Goal: Task Accomplishment & Management: Use online tool/utility

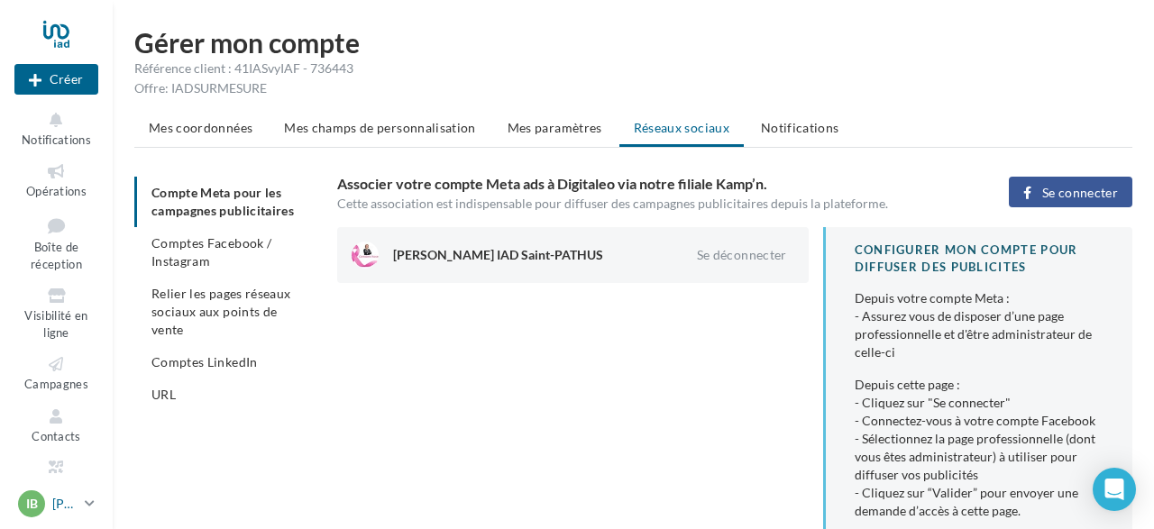
click at [41, 507] on div "IB" at bounding box center [31, 504] width 27 height 27
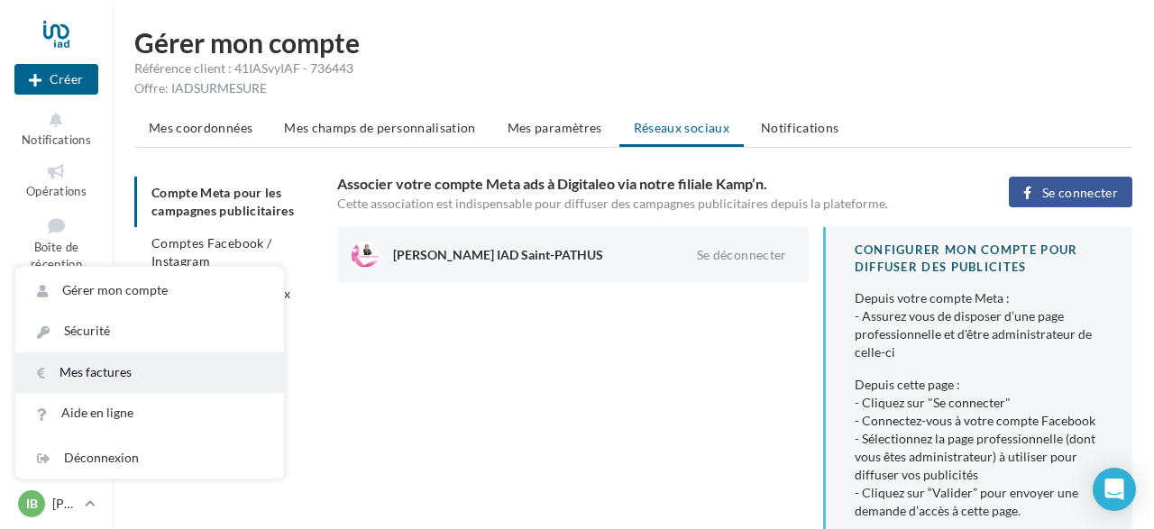
click at [128, 380] on link "Mes factures" at bounding box center [149, 373] width 269 height 41
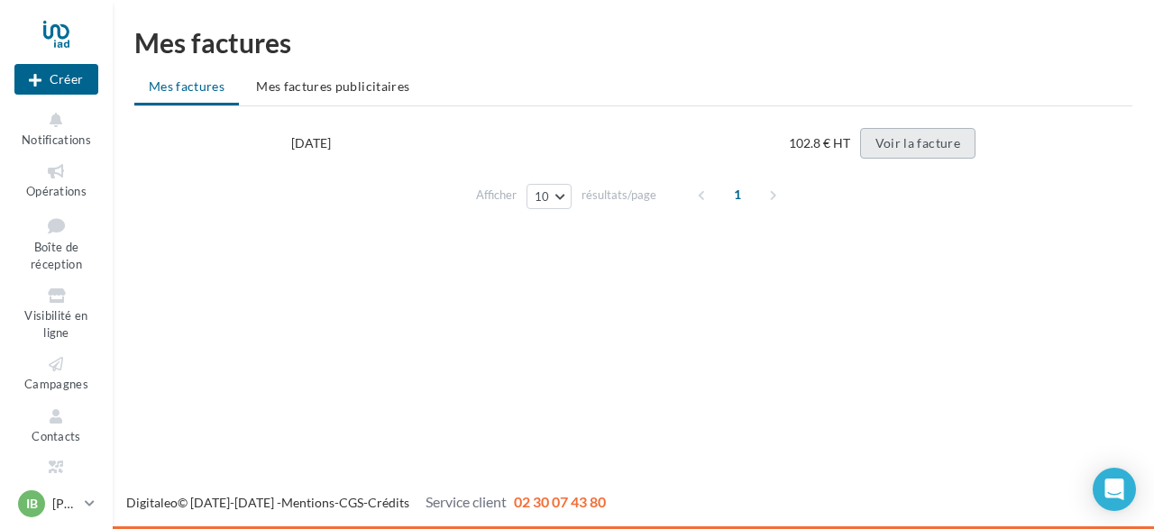
click at [921, 141] on button "Voir la facture" at bounding box center [917, 143] width 115 height 31
click at [46, 311] on span "Visibilité en ligne" at bounding box center [55, 324] width 63 height 32
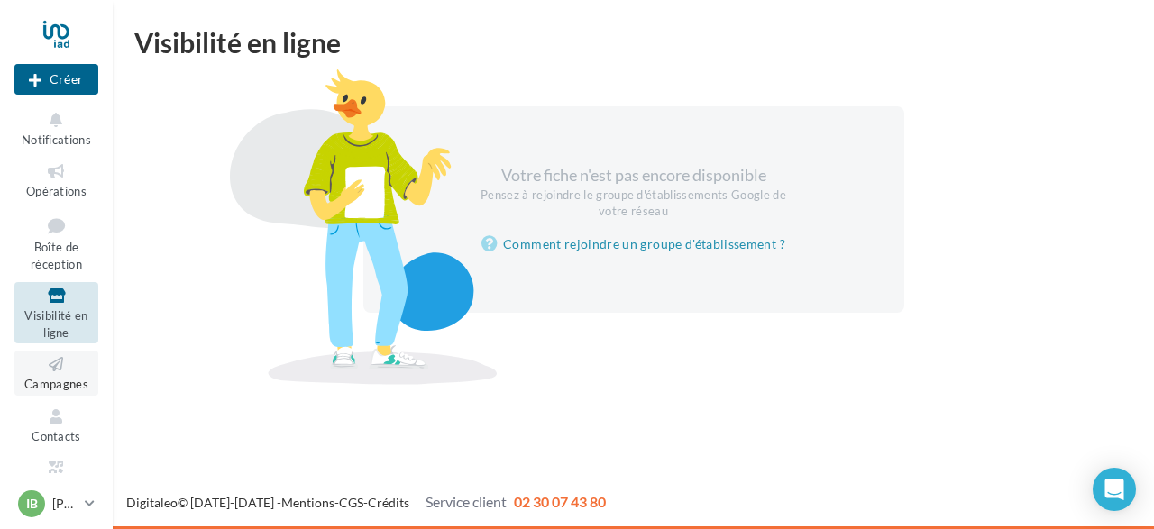
click at [62, 383] on span "Campagnes" at bounding box center [56, 384] width 64 height 14
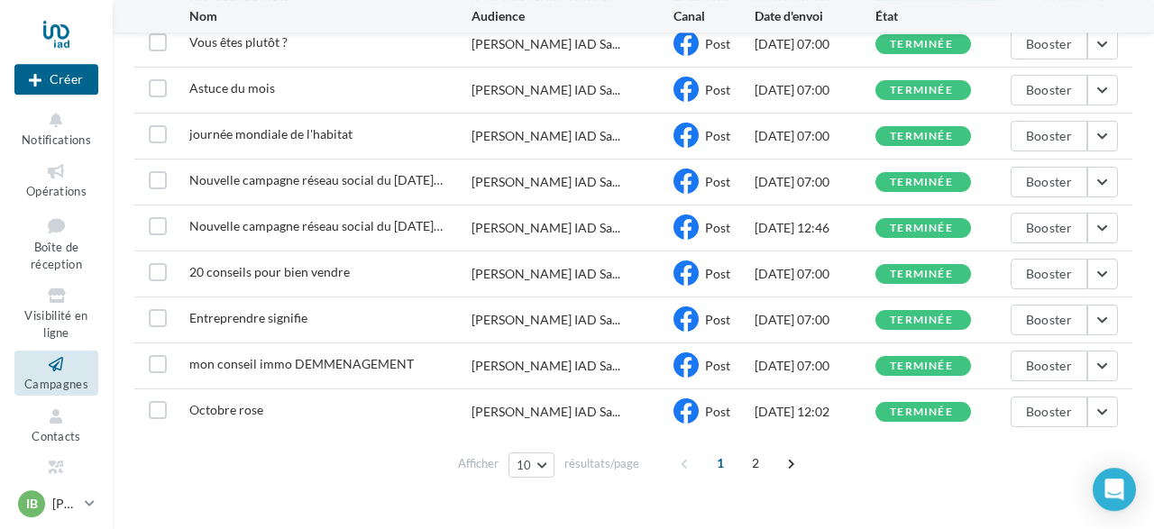
scroll to position [280, 0]
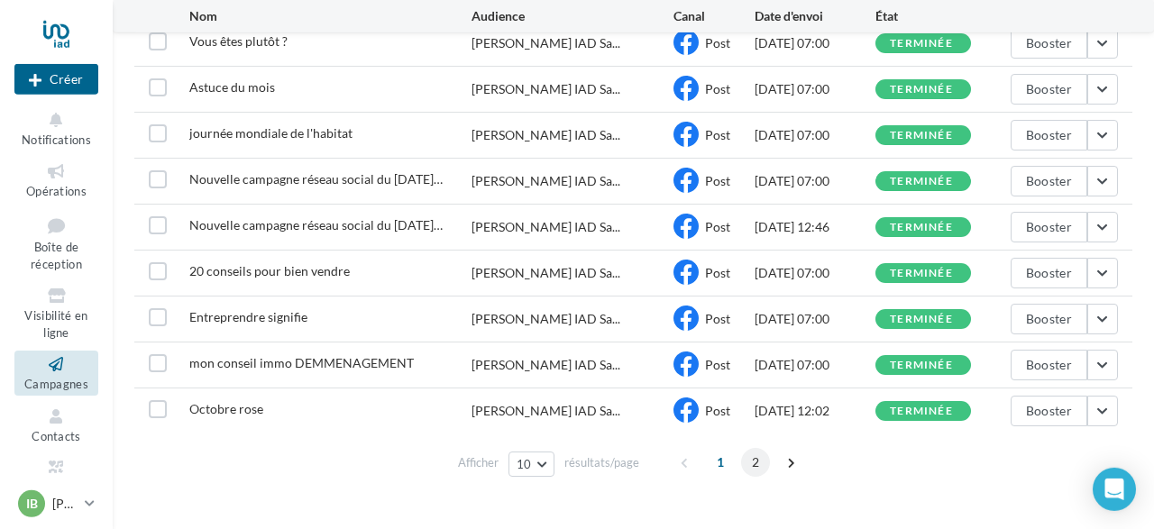
click at [753, 463] on span "2" at bounding box center [755, 462] width 29 height 29
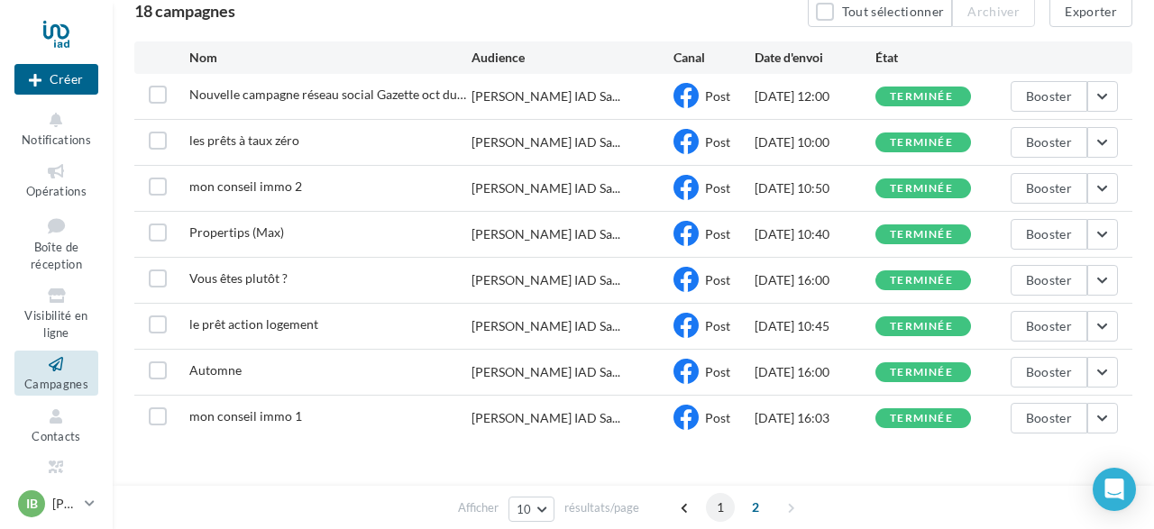
click at [720, 512] on span "1" at bounding box center [720, 507] width 29 height 29
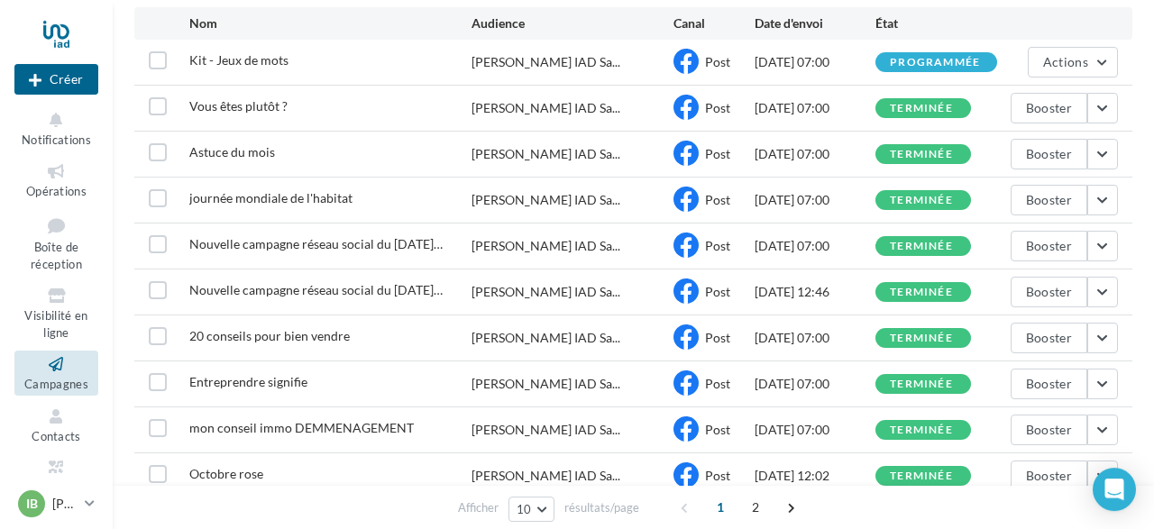
scroll to position [213, 0]
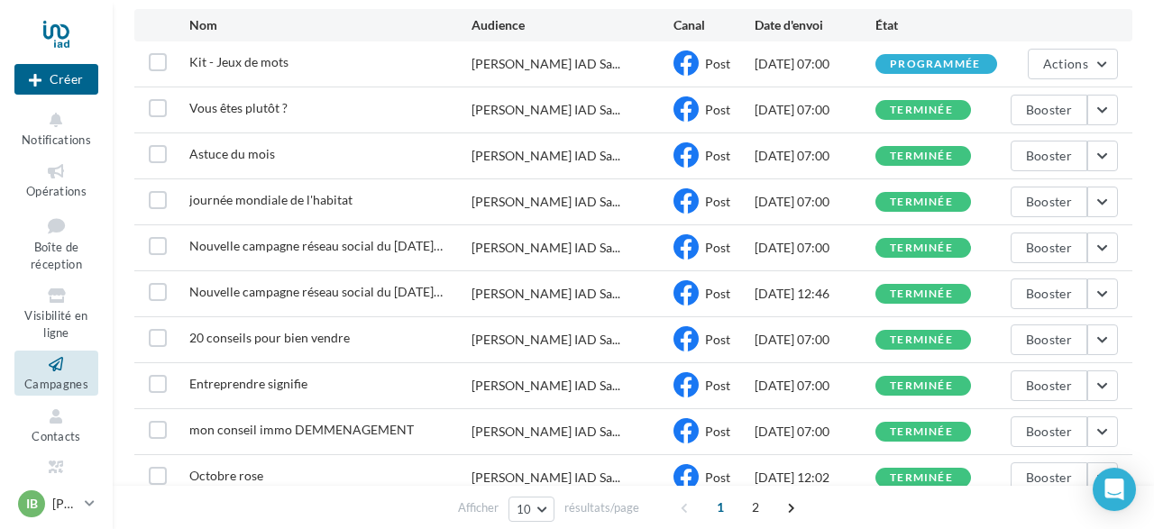
click at [1135, 349] on div "**********" at bounding box center [633, 183] width 1041 height 735
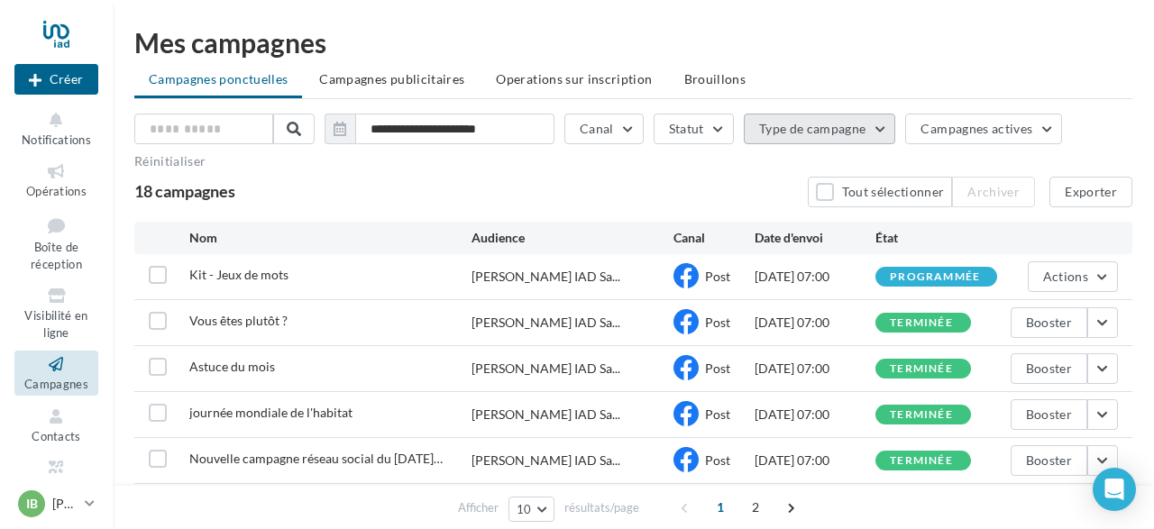
click at [882, 133] on button "Type de campagne" at bounding box center [820, 129] width 152 height 31
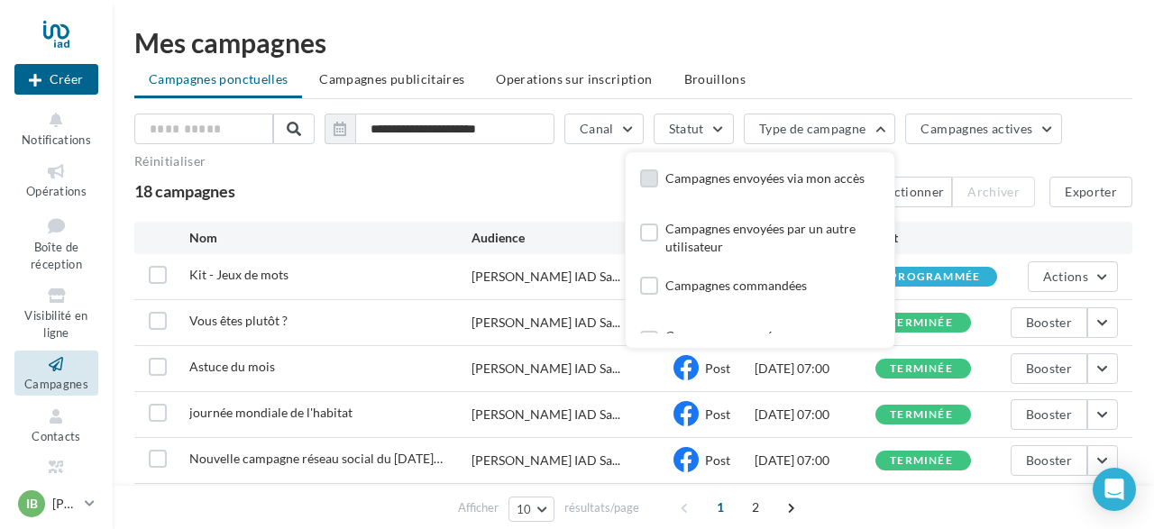
click at [649, 178] on label at bounding box center [649, 179] width 18 height 18
click at [661, 178] on icon at bounding box center [664, 178] width 13 height 13
click at [643, 229] on label at bounding box center [649, 233] width 18 height 18
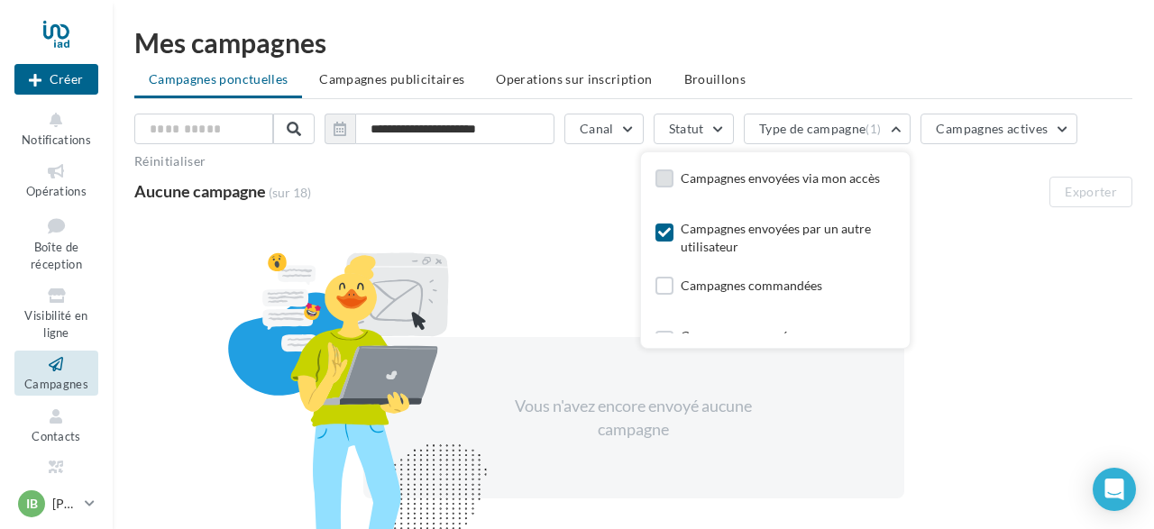
click at [662, 230] on icon at bounding box center [664, 232] width 13 height 13
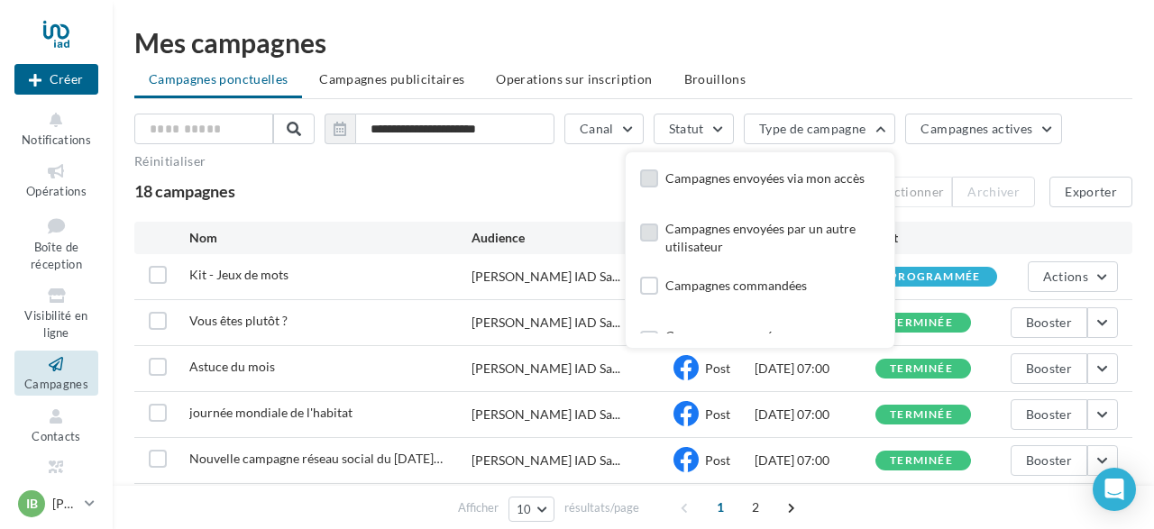
click at [645, 172] on label at bounding box center [649, 179] width 18 height 18
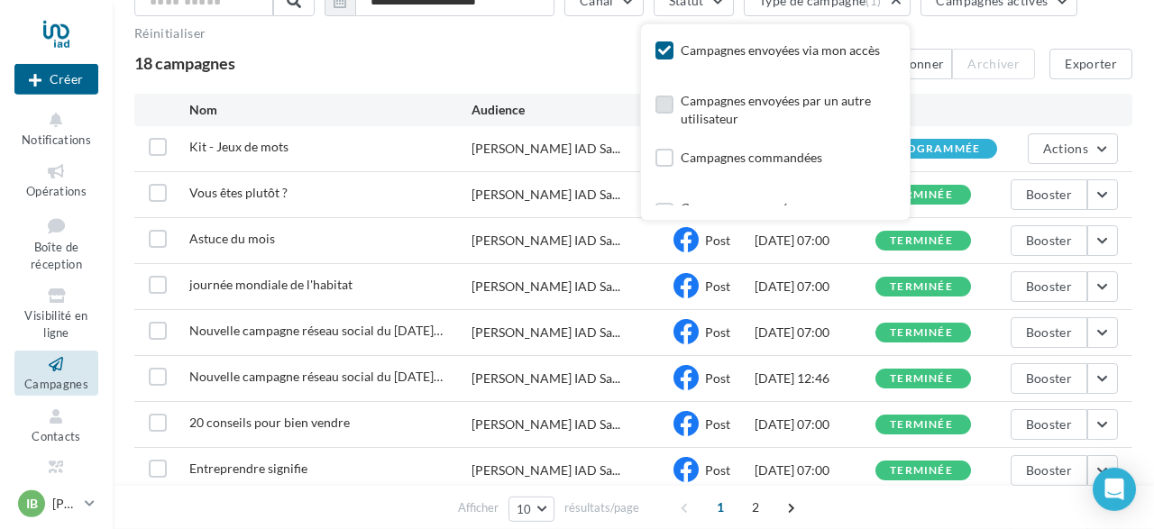
scroll to position [129, 0]
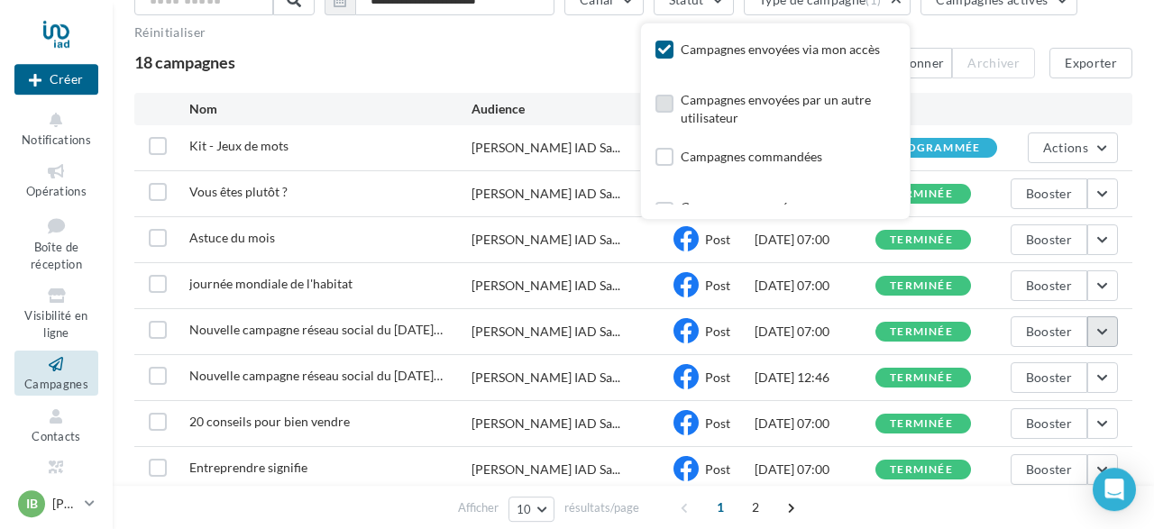
click at [1108, 326] on button "button" at bounding box center [1102, 332] width 31 height 31
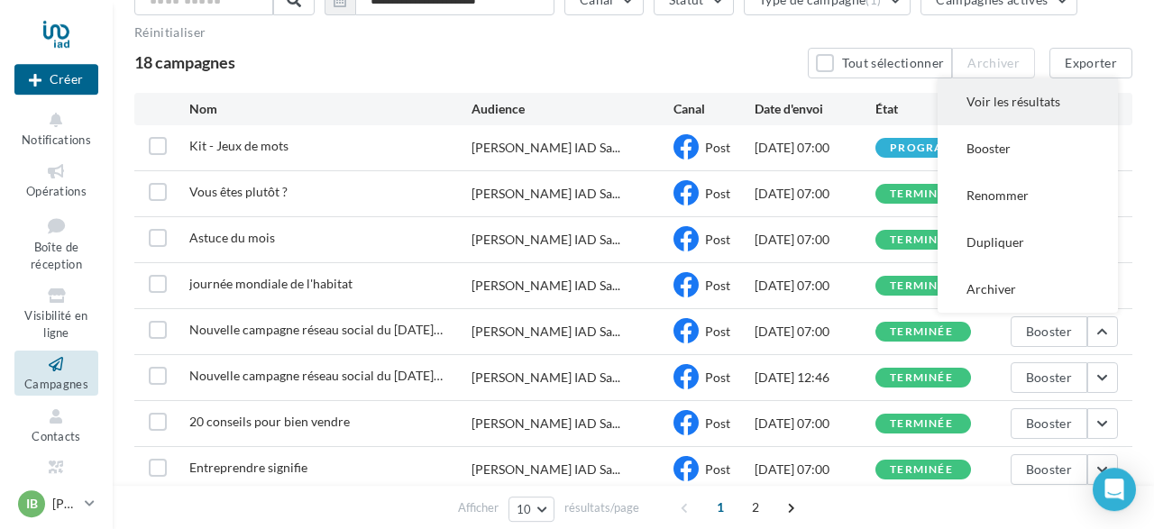
click at [1016, 105] on button "Voir les résultats" at bounding box center [1028, 101] width 180 height 47
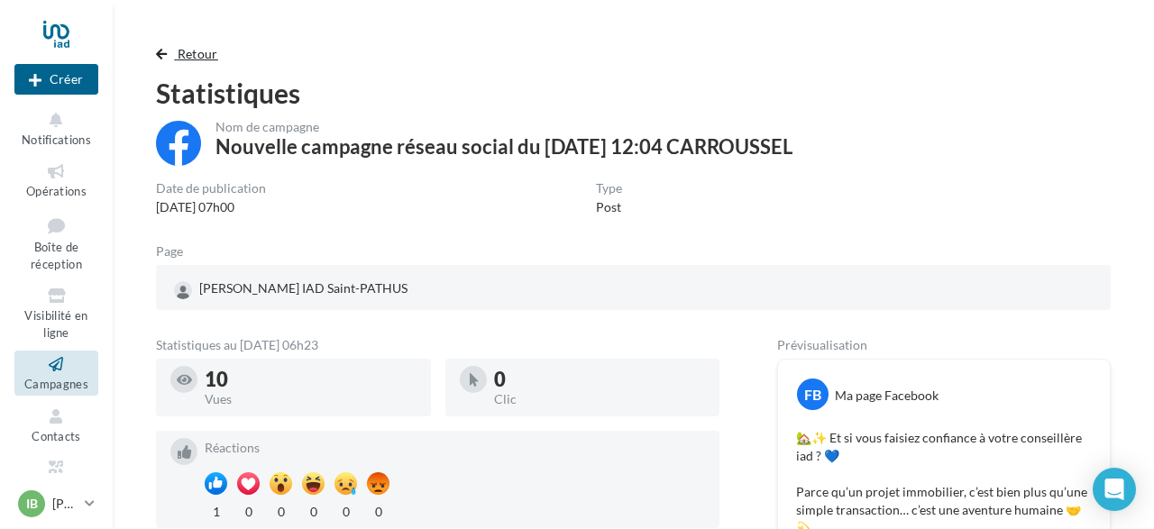
click at [161, 51] on span "button" at bounding box center [161, 54] width 11 height 13
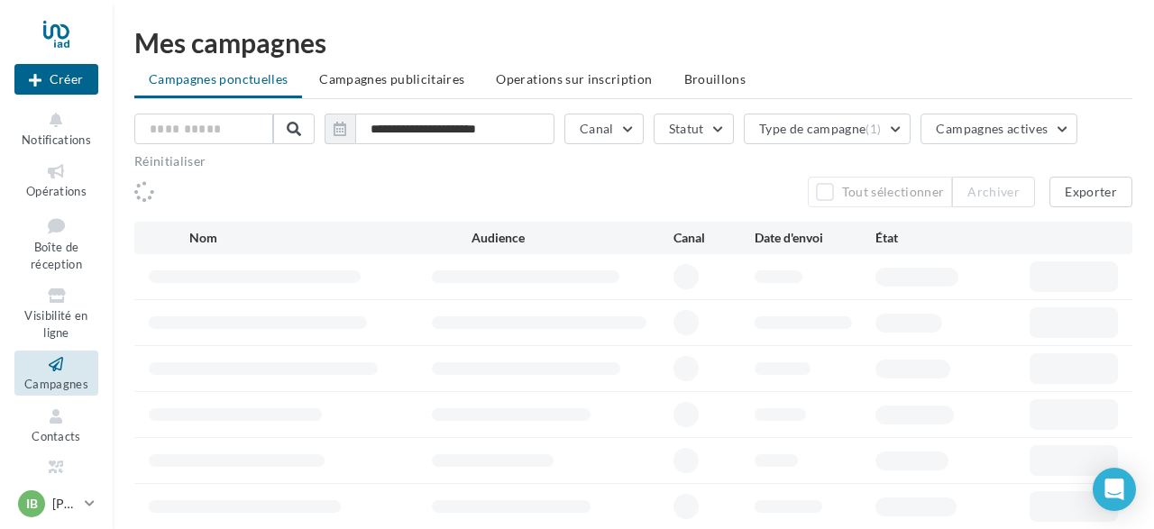
scroll to position [129, 0]
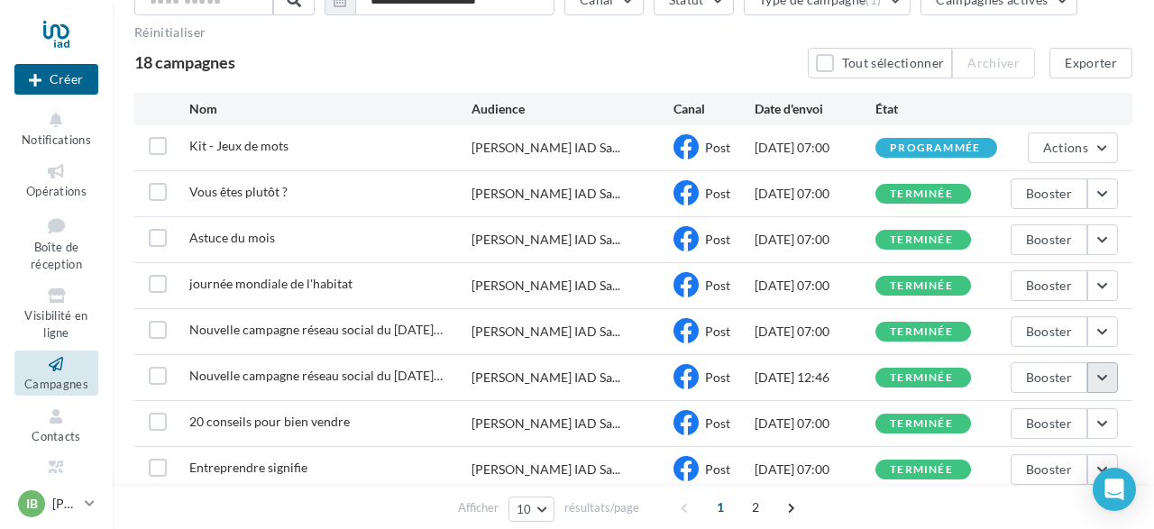
click at [1104, 373] on button "button" at bounding box center [1102, 377] width 31 height 31
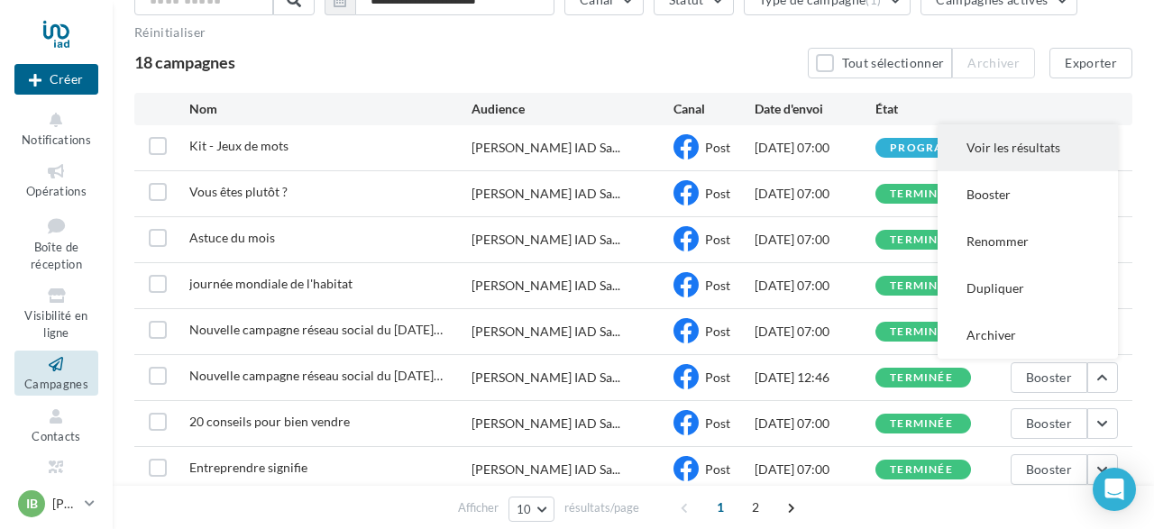
click at [991, 147] on button "Voir les résultats" at bounding box center [1028, 147] width 180 height 47
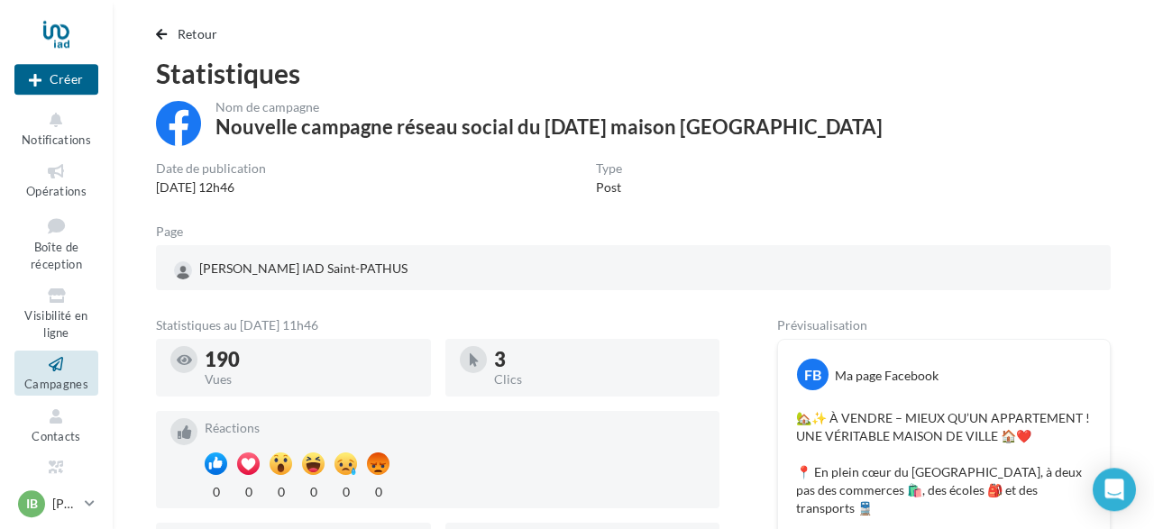
scroll to position [16, 0]
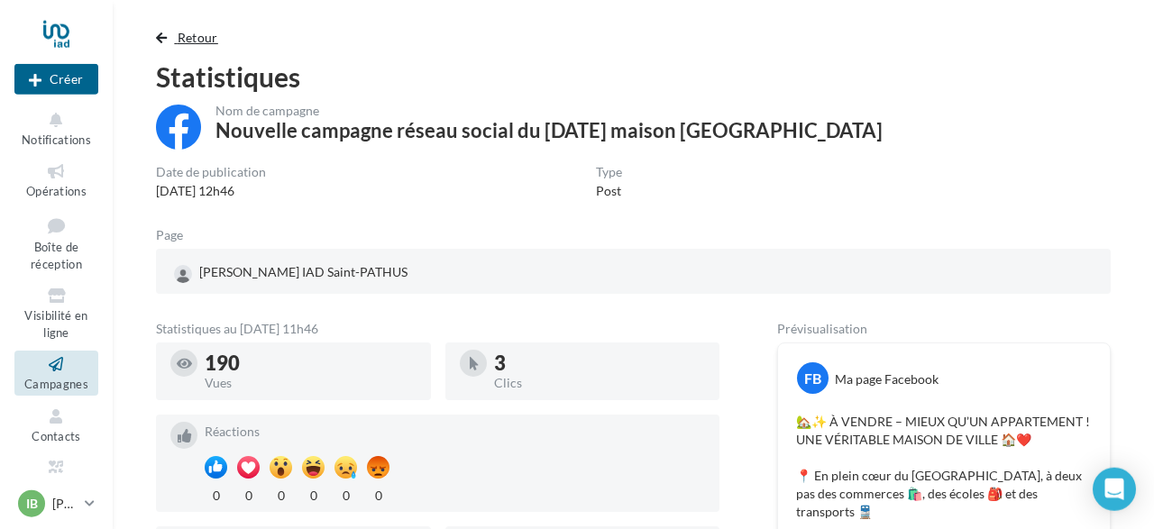
click at [217, 43] on span "Retour" at bounding box center [198, 37] width 41 height 15
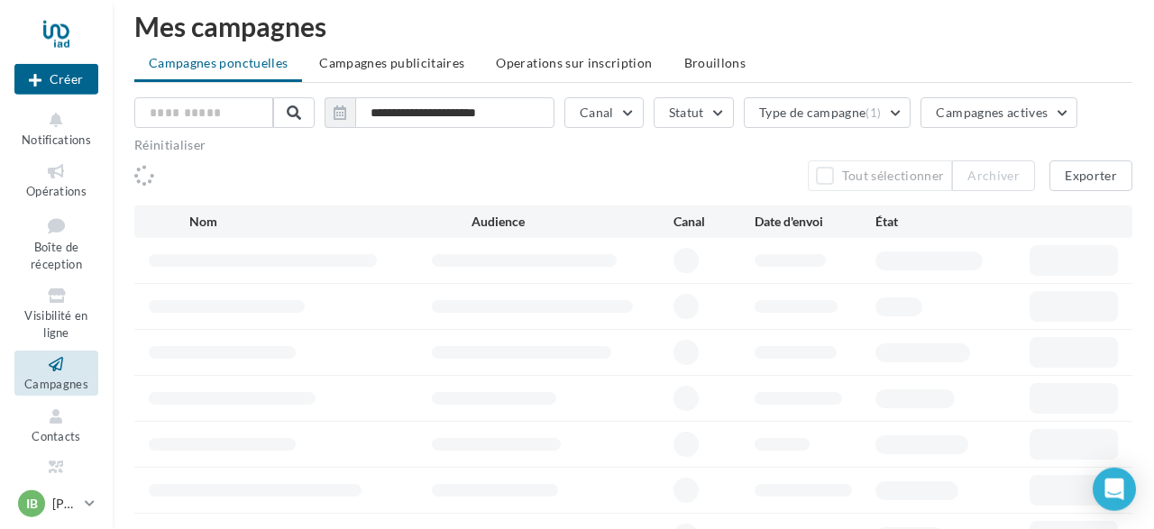
scroll to position [129, 0]
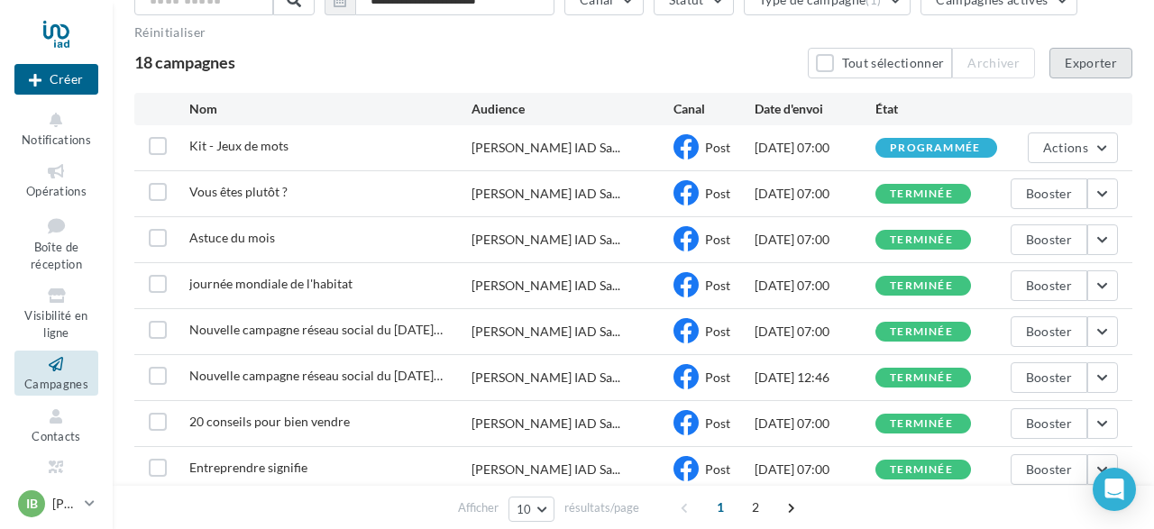
click at [1089, 59] on button "Exporter" at bounding box center [1091, 63] width 83 height 31
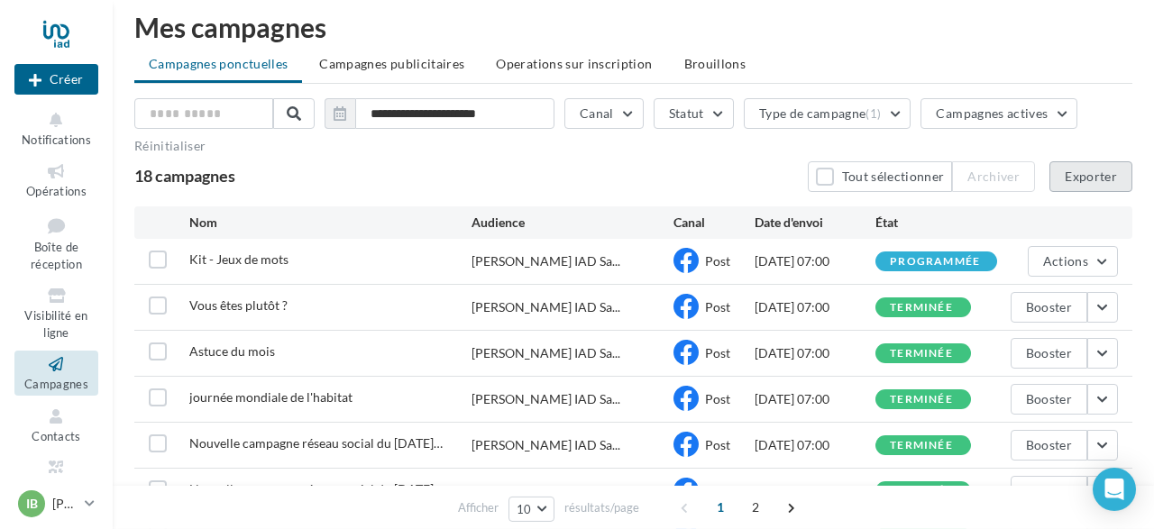
scroll to position [0, 0]
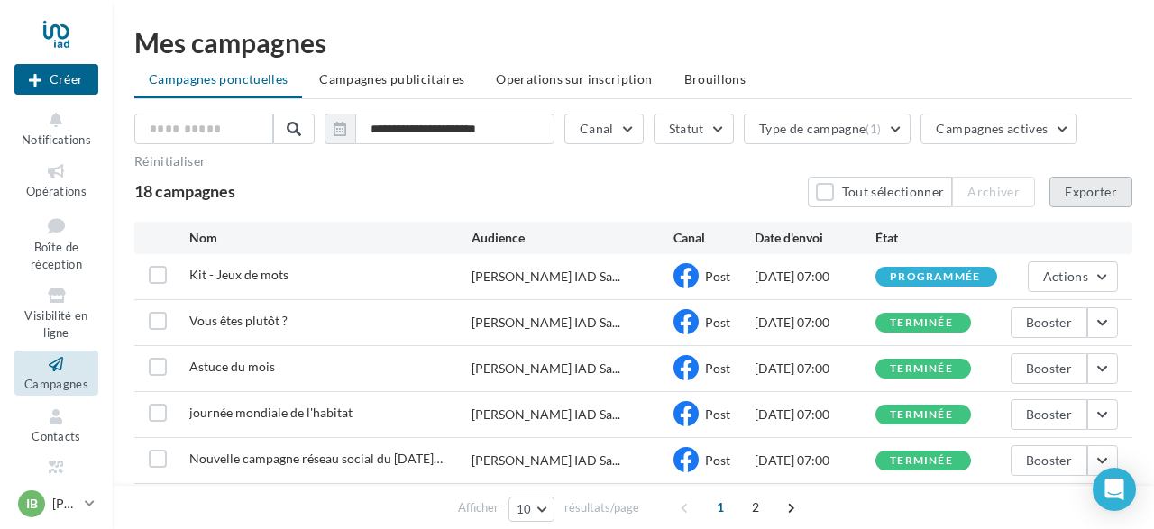
click at [1071, 194] on button "Exporter" at bounding box center [1091, 192] width 83 height 31
click at [69, 199] on link "Opérations" at bounding box center [56, 180] width 84 height 44
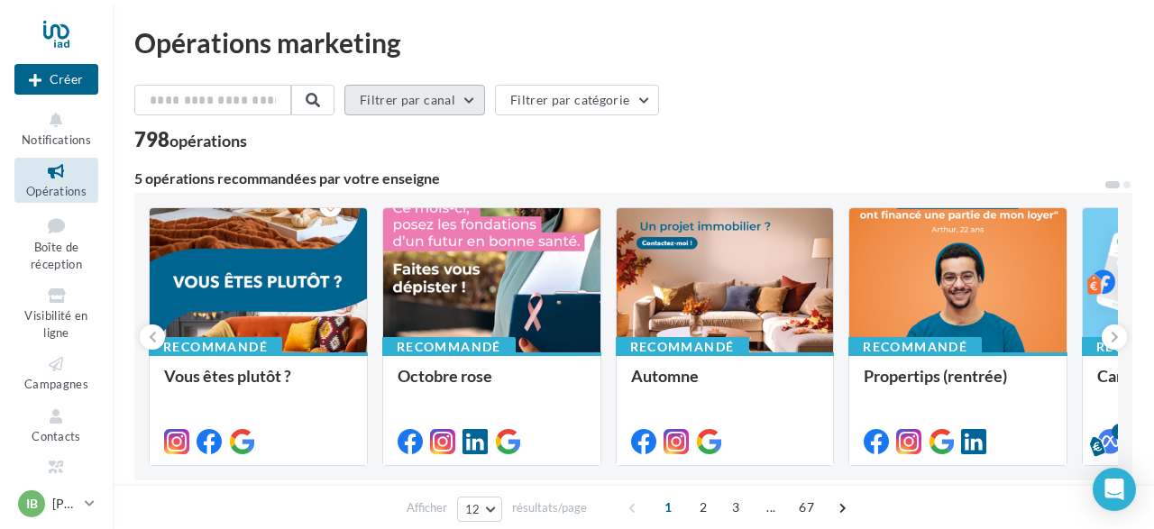
click at [485, 102] on button "Filtrer par canal" at bounding box center [414, 100] width 141 height 31
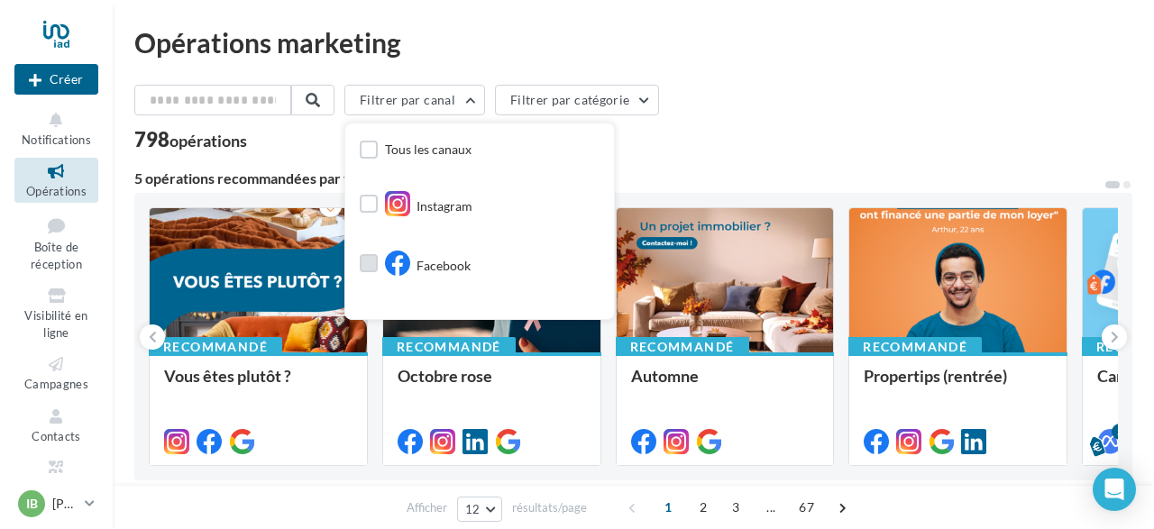
click at [441, 265] on div "Facebook" at bounding box center [428, 266] width 86 height 31
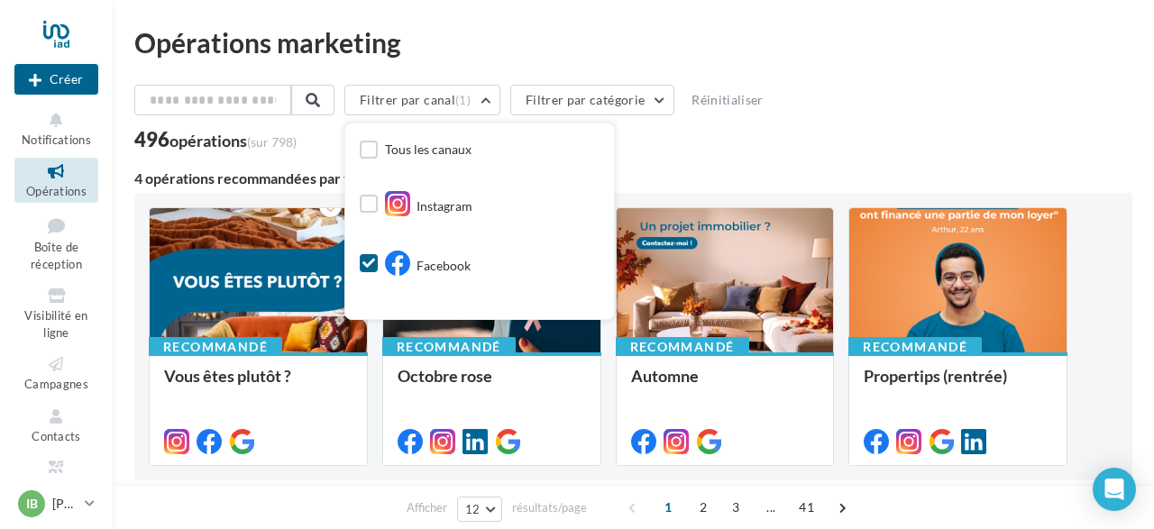
click at [375, 265] on icon at bounding box center [368, 263] width 13 height 13
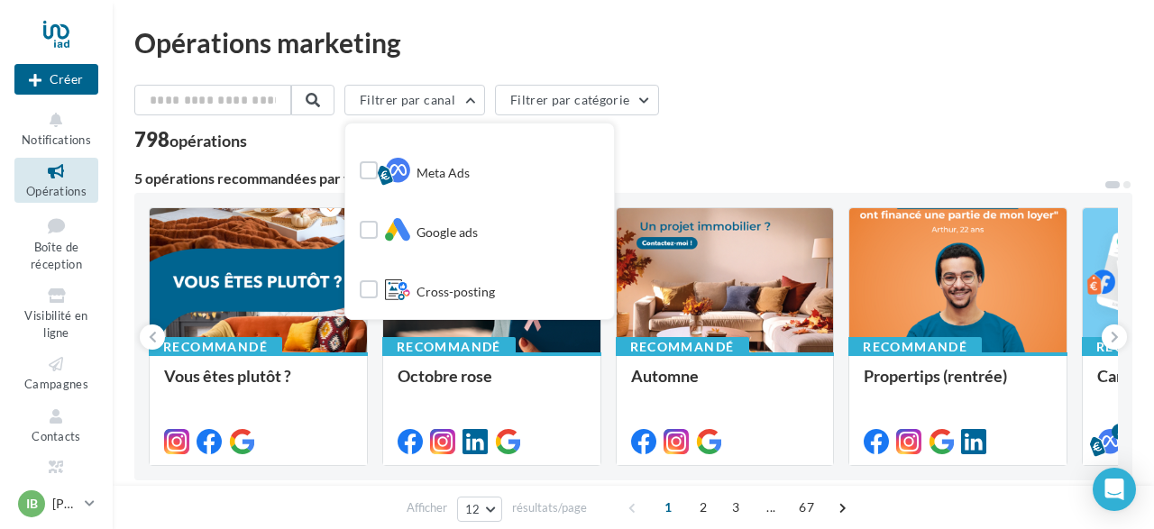
scroll to position [274, 0]
click at [378, 169] on label at bounding box center [369, 168] width 18 height 18
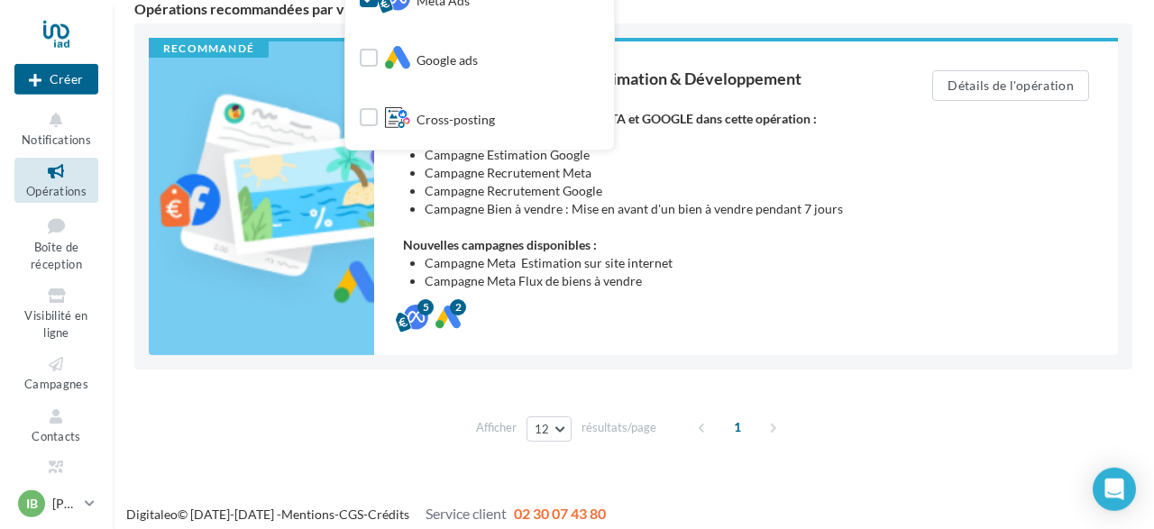
scroll to position [183, 0]
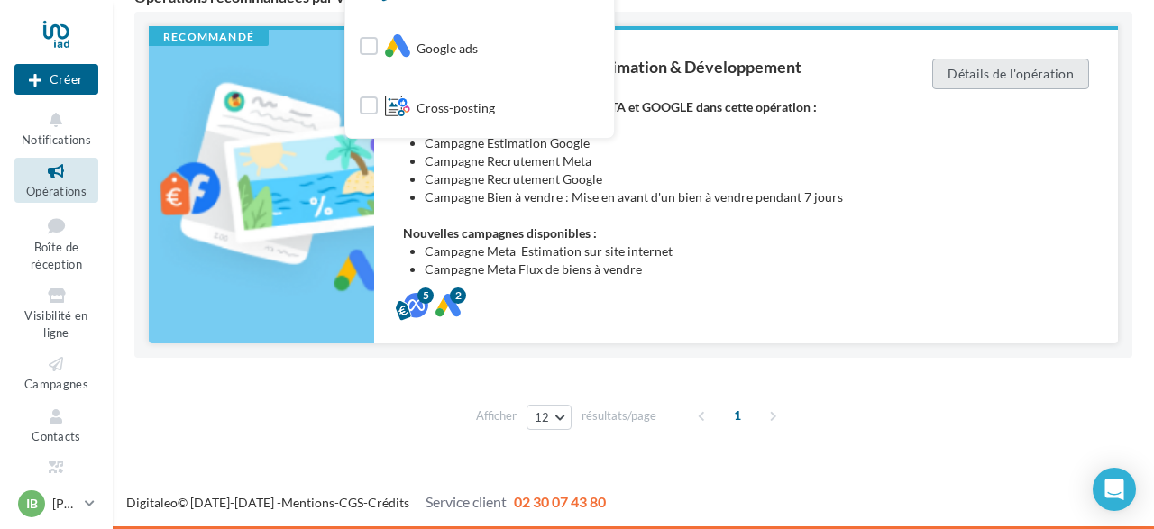
click at [1023, 73] on button "Détails de l'opération" at bounding box center [1010, 74] width 157 height 31
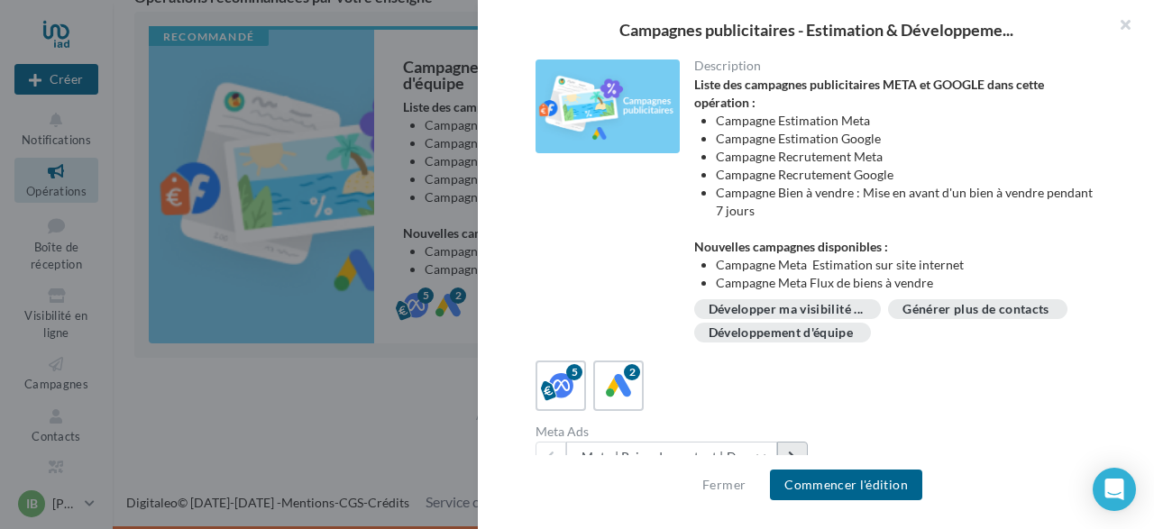
click at [794, 452] on button at bounding box center [792, 457] width 31 height 31
drag, startPoint x: 1148, startPoint y: 347, endPoint x: 1153, endPoint y: 409, distance: 62.5
click at [1153, 409] on div "Description Liste des campagnes publicitaires META et GOOGLE dans cette opérati…" at bounding box center [823, 266] width 691 height 412
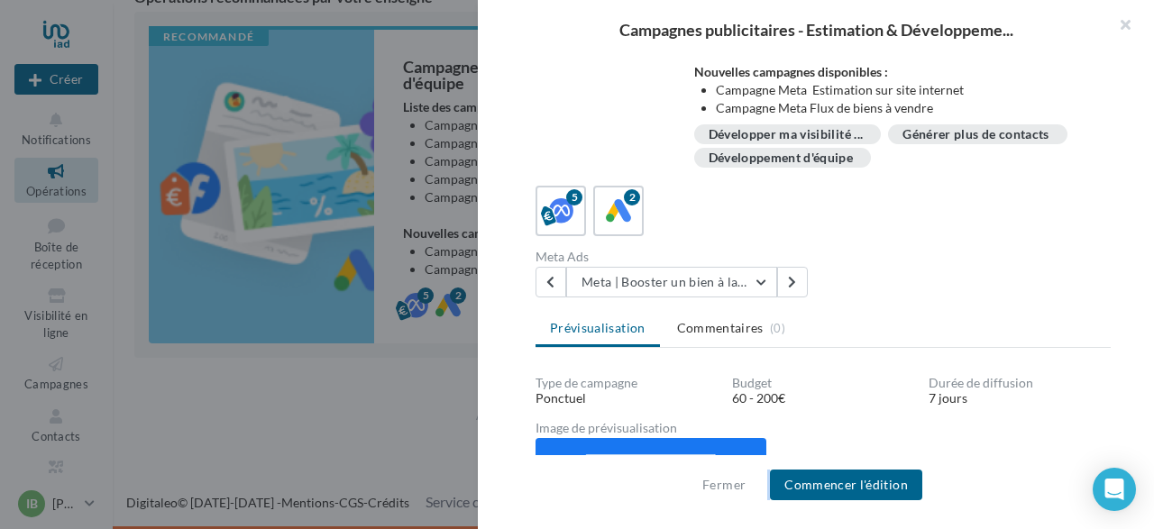
scroll to position [344, 0]
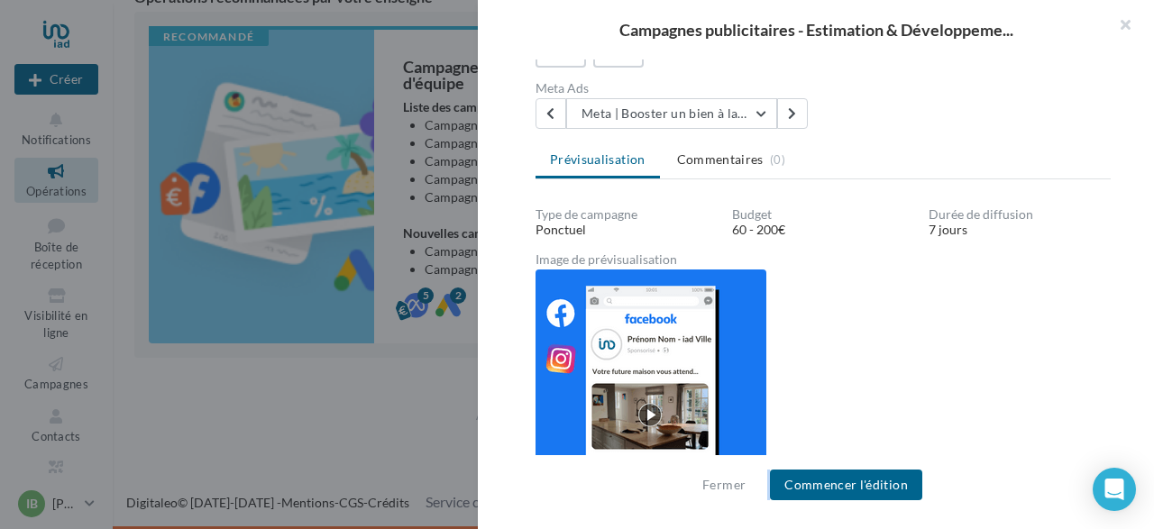
drag, startPoint x: 497, startPoint y: 430, endPoint x: 496, endPoint y: 506, distance: 75.8
click at [496, 472] on div "Description Liste des campagnes publicitaires META et GOOGLE dans cette opérati…" at bounding box center [823, 266] width 691 height 412
click at [1137, 41] on button "button" at bounding box center [1118, 27] width 72 height 54
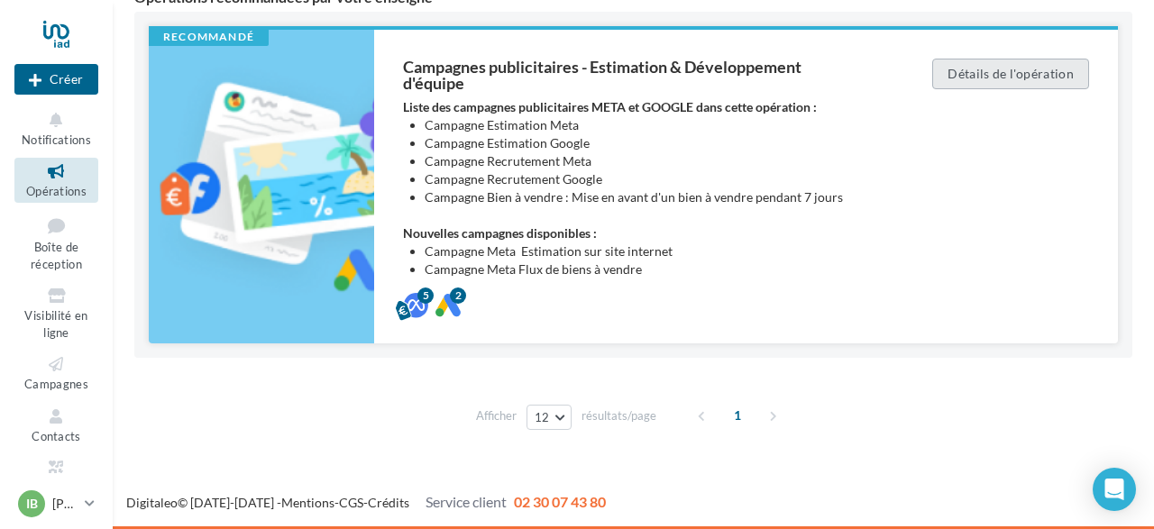
click at [997, 79] on button "Détails de l'opération" at bounding box center [1010, 74] width 157 height 31
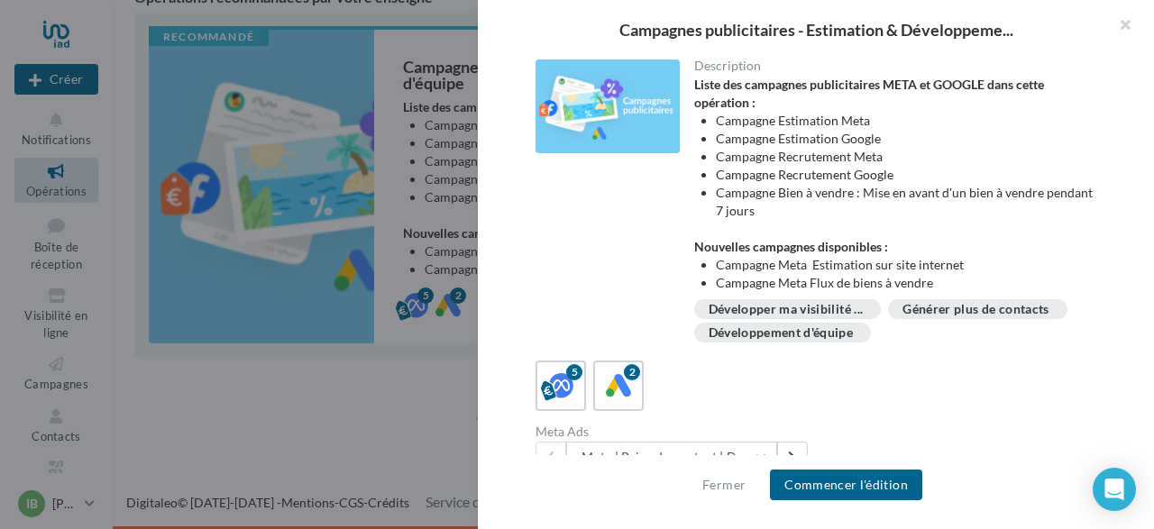
click at [1121, 246] on div "Description Liste des campagnes publicitaires META et GOOGLE dans cette opérati…" at bounding box center [823, 266] width 691 height 412
drag, startPoint x: 1121, startPoint y: 246, endPoint x: 1121, endPoint y: 322, distance: 75.7
click at [1121, 322] on div "Description Liste des campagnes publicitaires META et GOOGLE dans cette opérati…" at bounding box center [823, 266] width 691 height 412
click at [513, 273] on div "Description Liste des campagnes publicitaires META et GOOGLE dans cette opérati…" at bounding box center [823, 266] width 691 height 412
drag, startPoint x: 515, startPoint y: 462, endPoint x: 507, endPoint y: 493, distance: 32.6
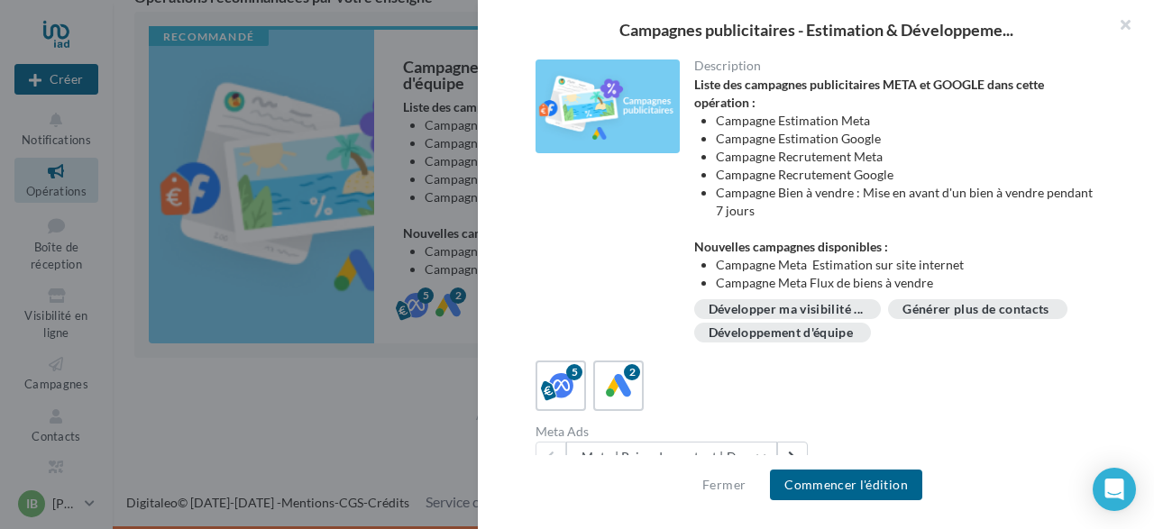
click at [507, 493] on div "Fermer Commencer l'édition" at bounding box center [816, 492] width 676 height 74
drag, startPoint x: 507, startPoint y: 493, endPoint x: 1096, endPoint y: 360, distance: 604.6
click at [1096, 360] on div "Campagnes publicitaires - Estimation & Développeme... Description Liste des cam…" at bounding box center [816, 264] width 676 height 529
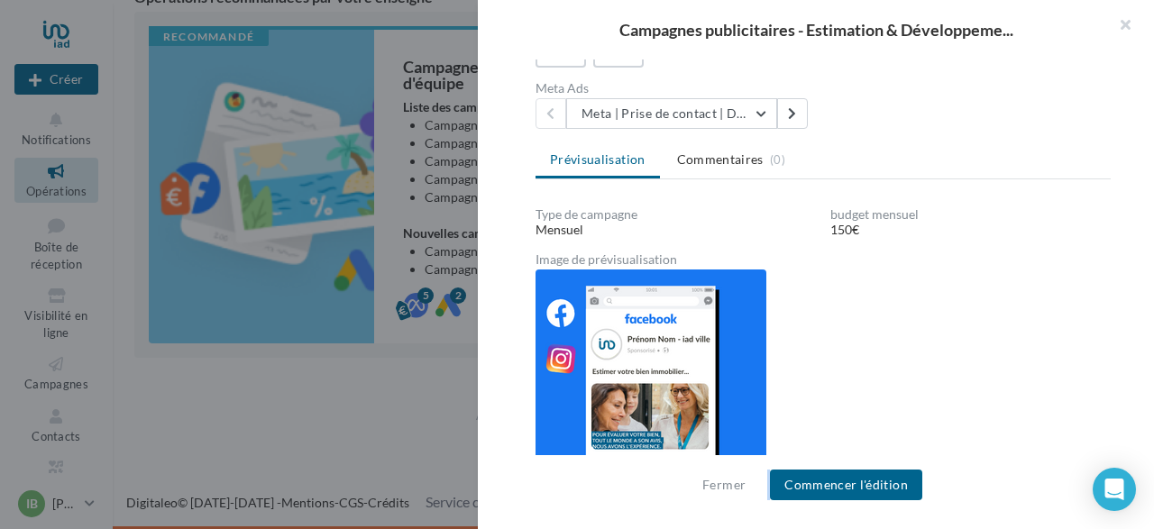
drag, startPoint x: 1096, startPoint y: 360, endPoint x: 1031, endPoint y: 522, distance: 175.2
click at [1031, 472] on div "Description Liste des campagnes publicitaires META et GOOGLE dans cette opérati…" at bounding box center [823, 266] width 691 height 412
click at [503, 500] on div "Fermer Commencer l'édition" at bounding box center [816, 492] width 676 height 74
click at [760, 112] on button "Meta | Prise de contact | Demandes d'estimation" at bounding box center [671, 113] width 211 height 31
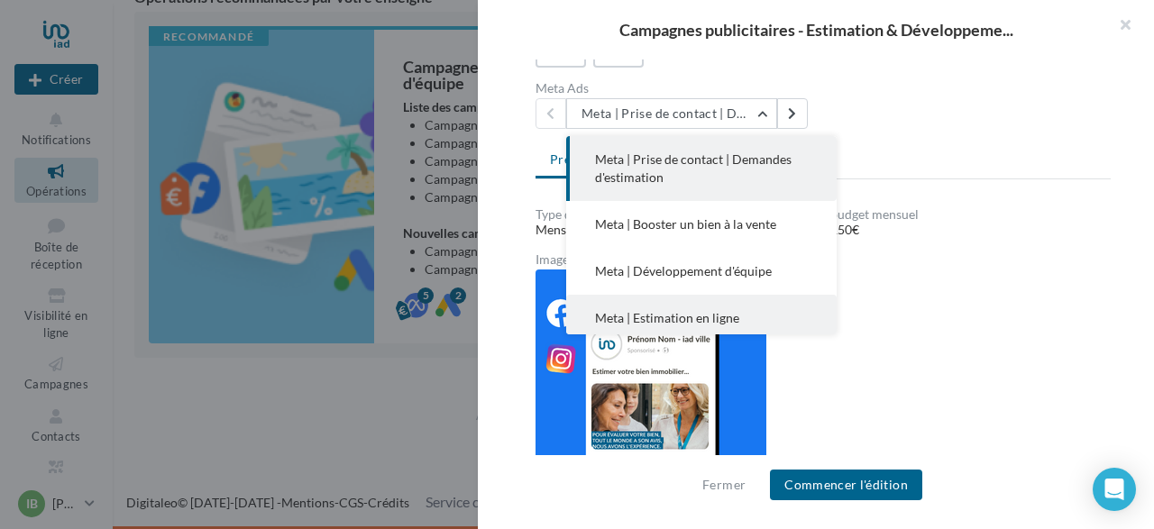
click at [715, 316] on span "Meta | Estimation en ligne" at bounding box center [667, 317] width 144 height 15
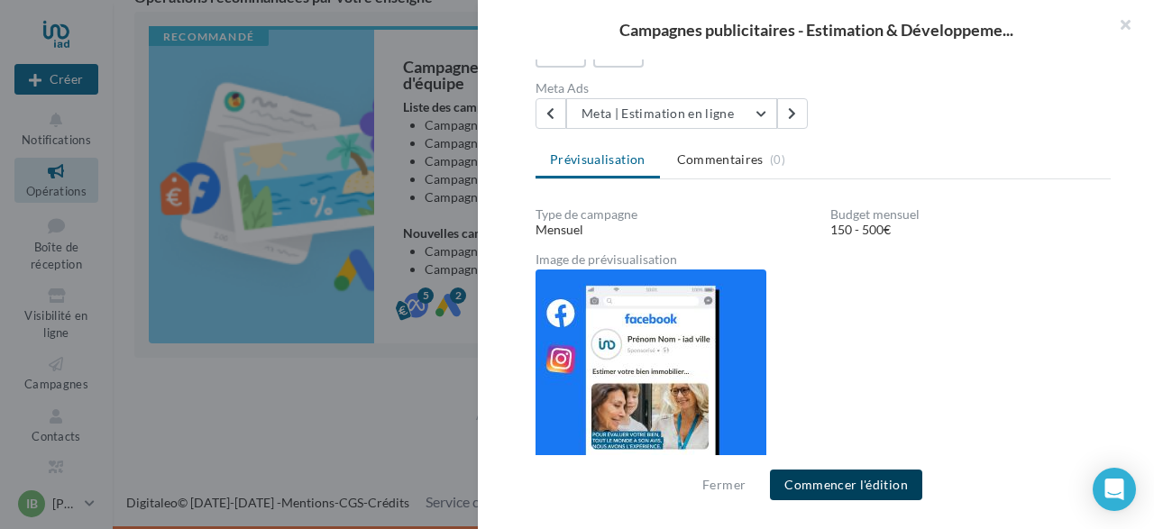
click at [849, 486] on button "Commencer l'édition" at bounding box center [846, 485] width 152 height 31
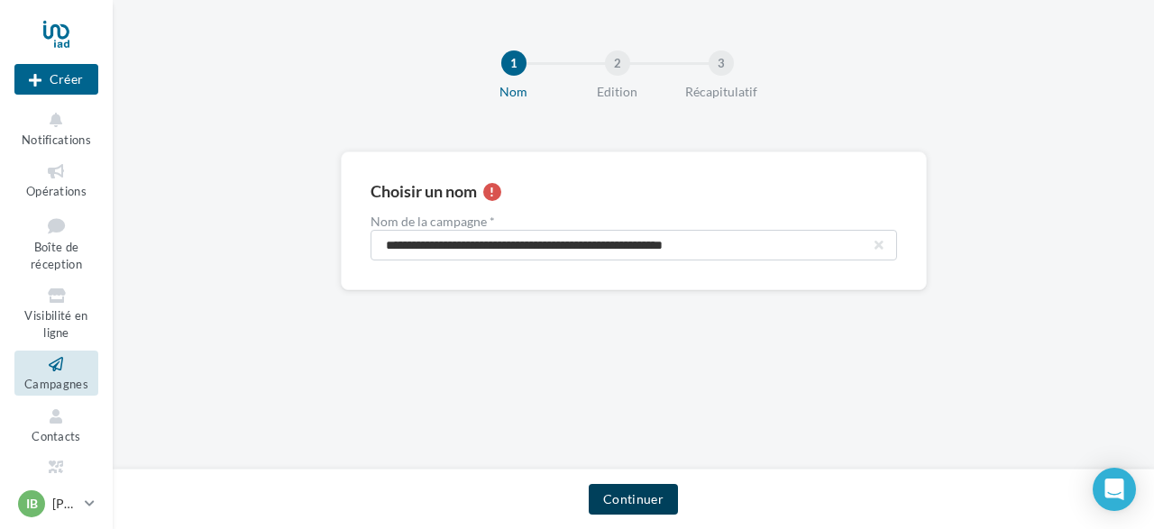
click at [643, 500] on button "Continuer" at bounding box center [633, 499] width 89 height 31
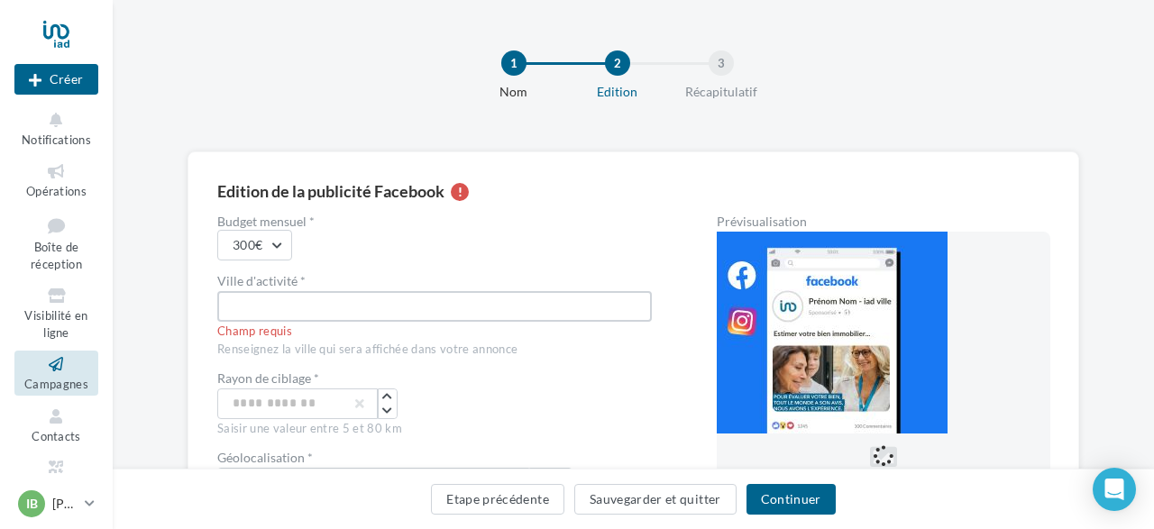
click at [248, 313] on input "text" at bounding box center [434, 306] width 435 height 31
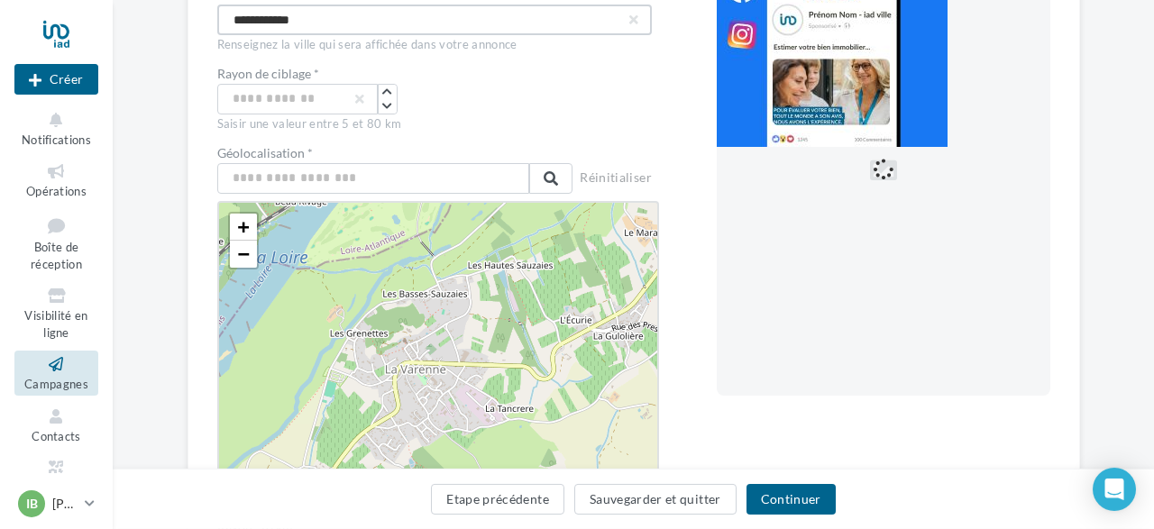
scroll to position [272, 0]
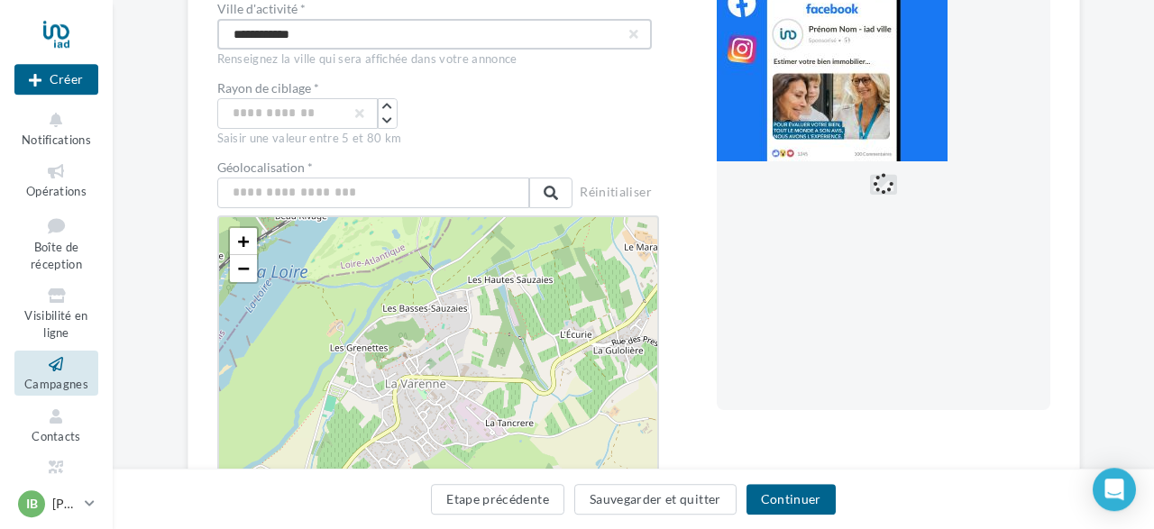
type input "**********"
click at [280, 184] on input "text" at bounding box center [373, 193] width 313 height 31
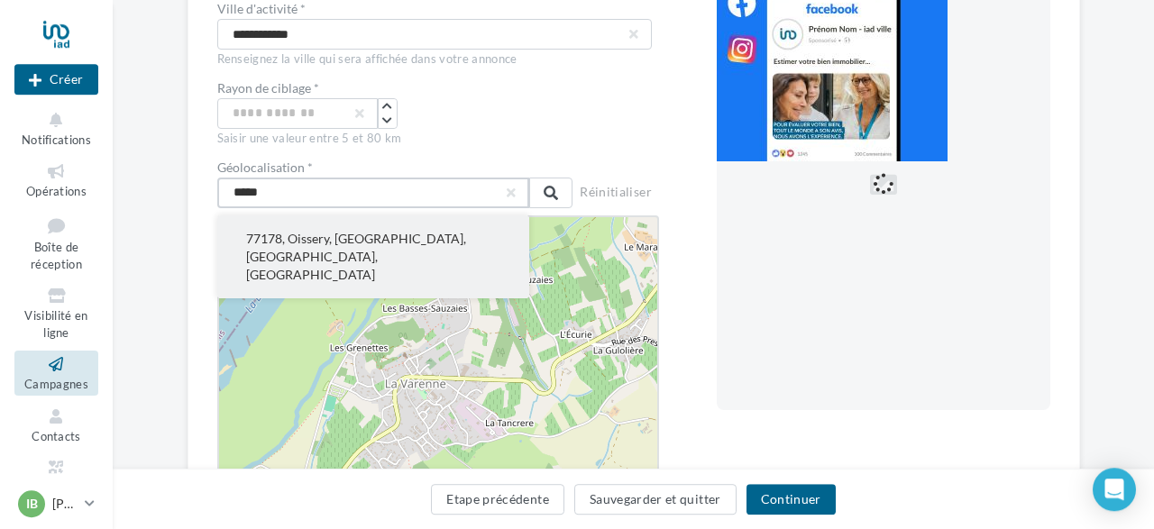
type input "*****"
click at [336, 243] on button "77178, Oissery, [GEOGRAPHIC_DATA], [GEOGRAPHIC_DATA], [GEOGRAPHIC_DATA]" at bounding box center [373, 257] width 313 height 83
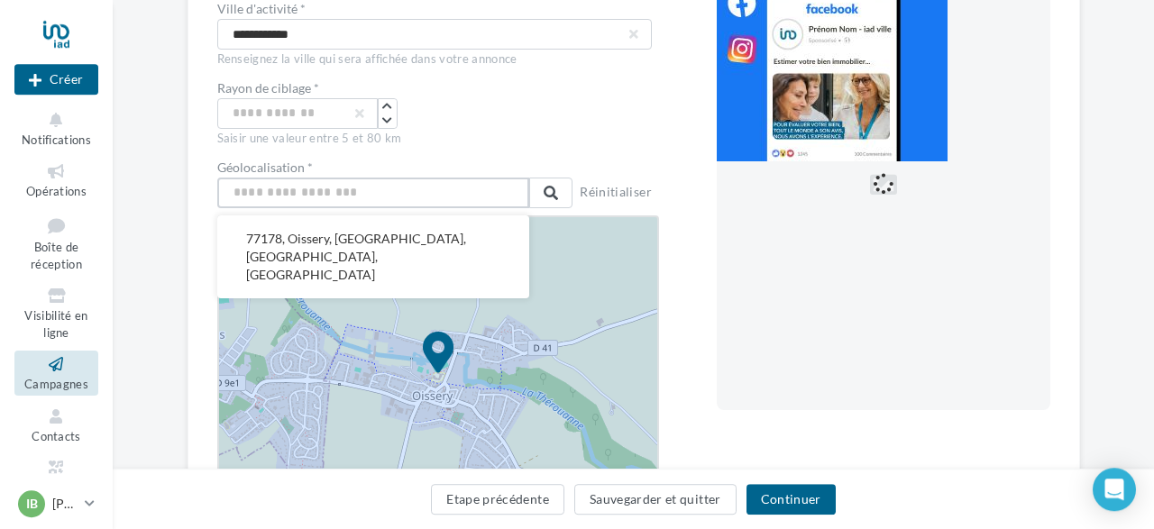
click at [279, 189] on input "text" at bounding box center [373, 193] width 313 height 31
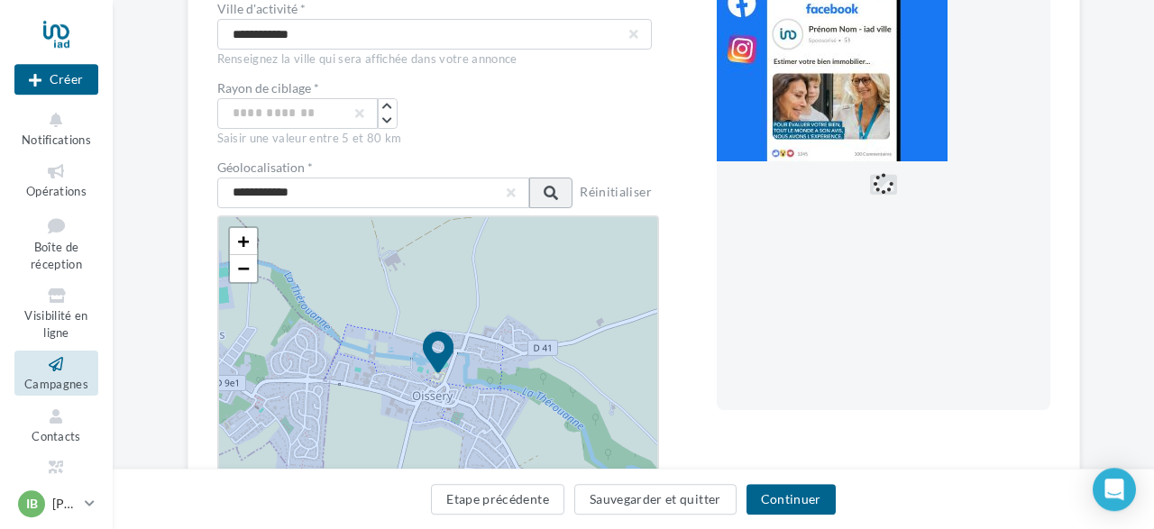
click at [549, 191] on span at bounding box center [551, 193] width 14 height 14
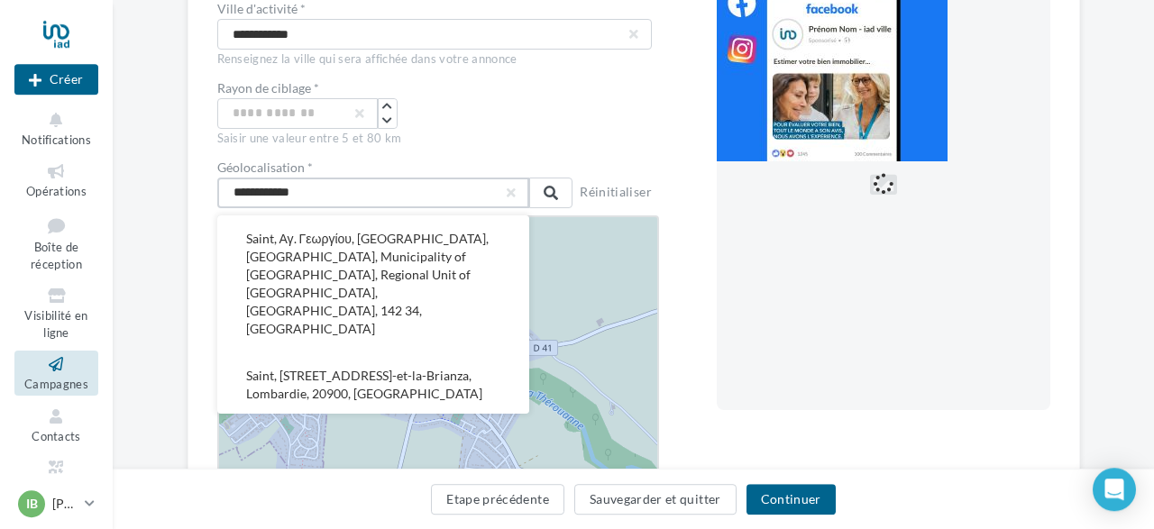
click at [329, 192] on input "**********" at bounding box center [373, 193] width 313 height 31
type input "*"
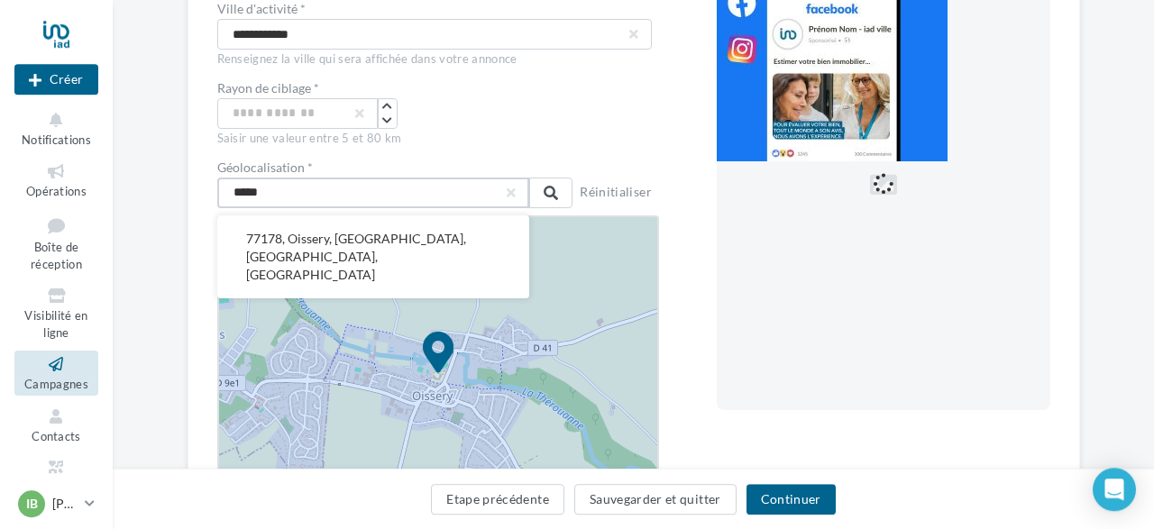
type input "*****"
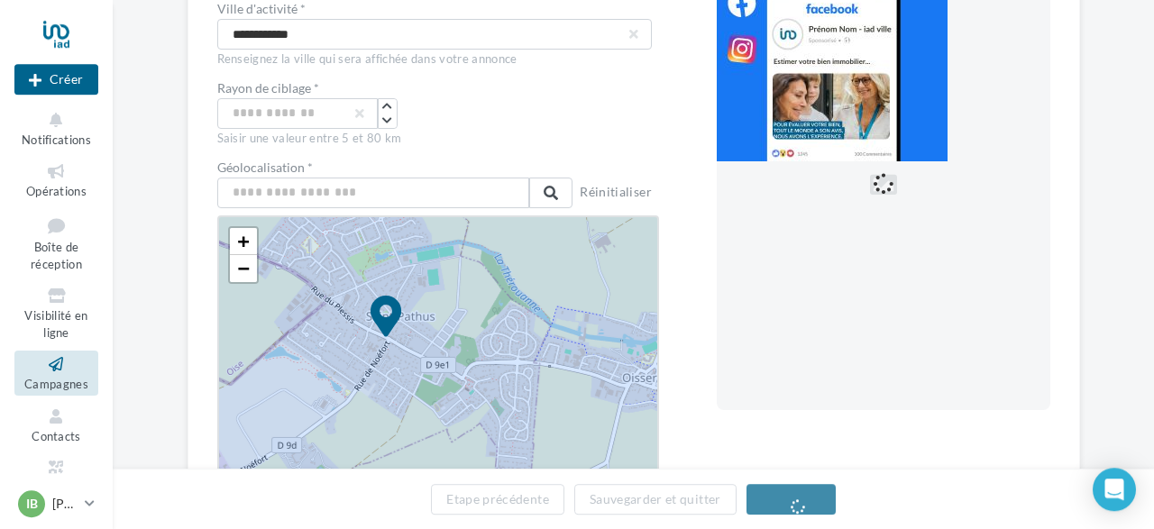
drag, startPoint x: 443, startPoint y: 348, endPoint x: 384, endPoint y: 307, distance: 71.3
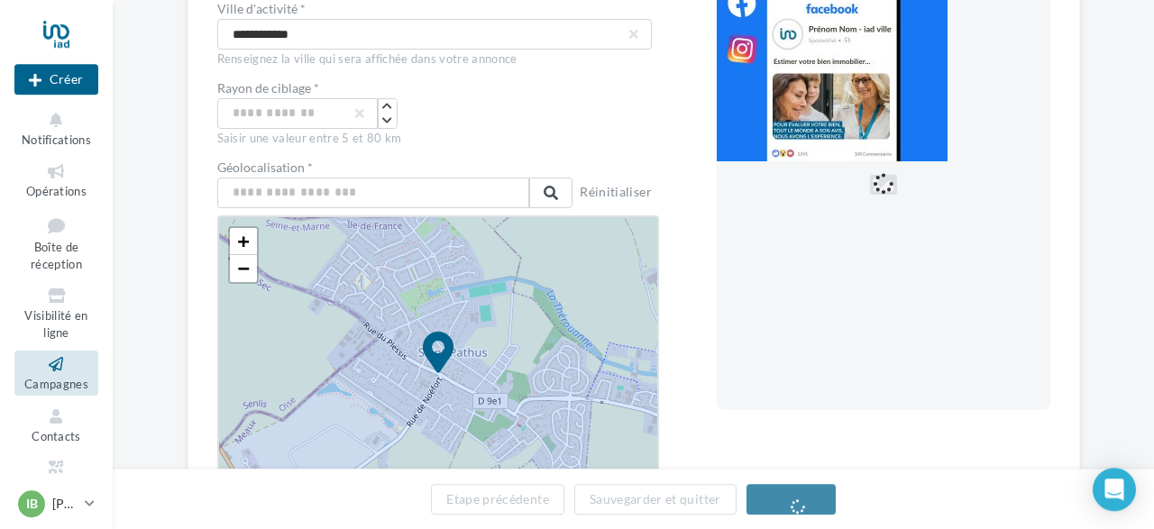
click at [856, 296] on div at bounding box center [884, 184] width 334 height 451
click at [242, 266] on span "−" at bounding box center [243, 268] width 12 height 23
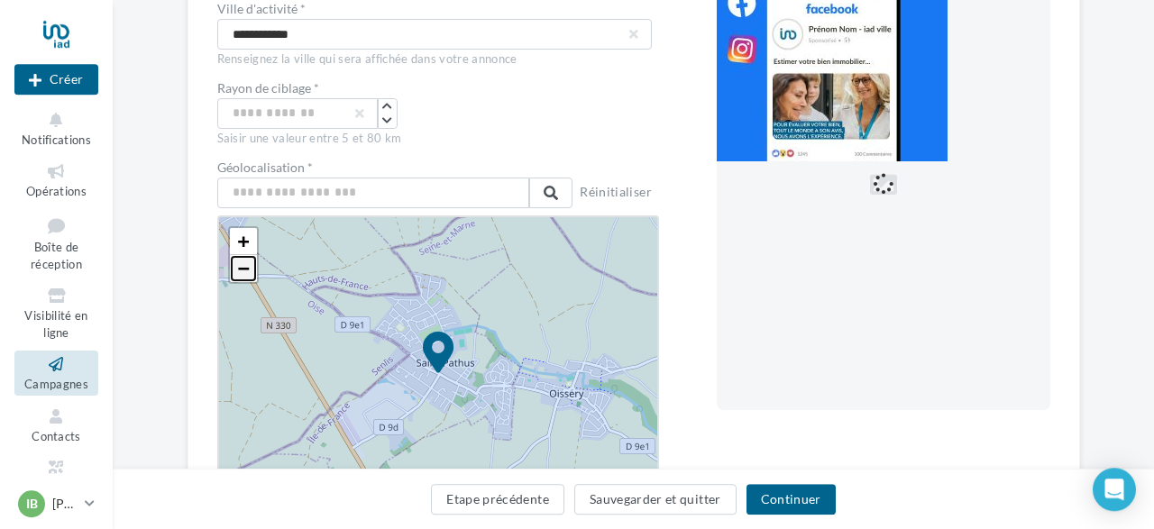
click at [242, 266] on span "−" at bounding box center [243, 268] width 12 height 23
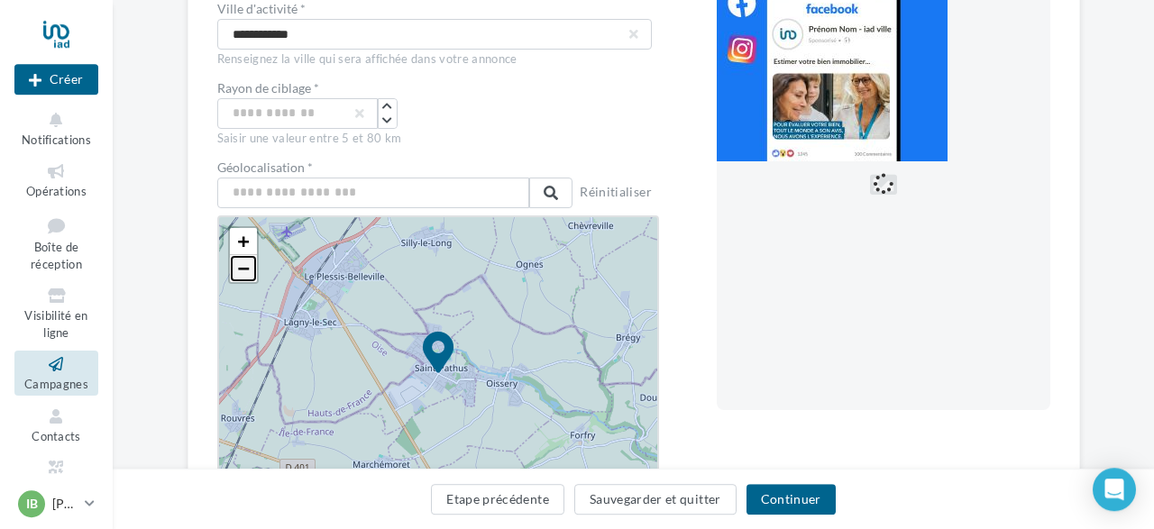
click at [242, 266] on span "−" at bounding box center [243, 268] width 12 height 23
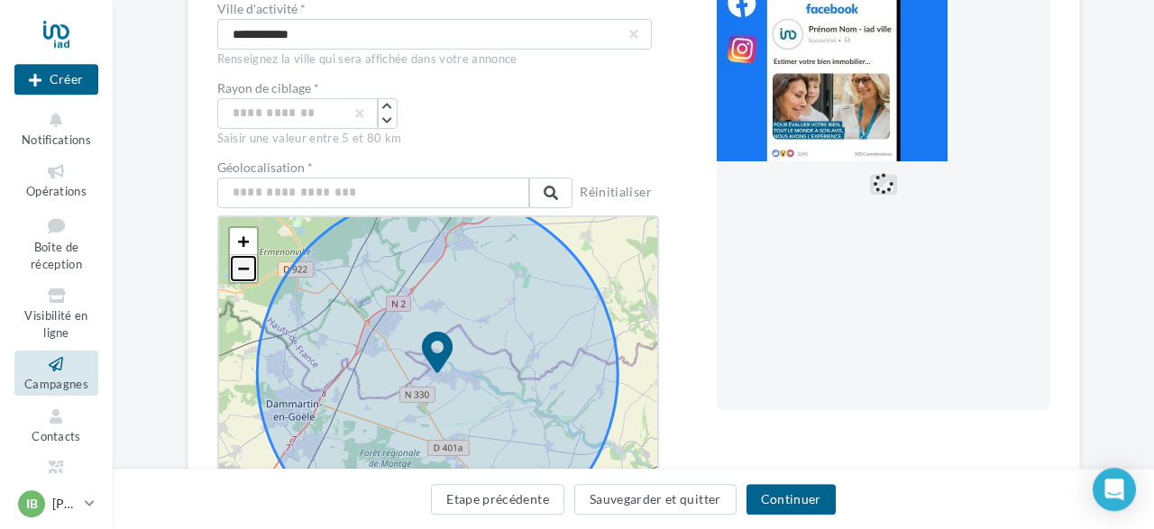
click at [242, 266] on span "−" at bounding box center [243, 268] width 12 height 23
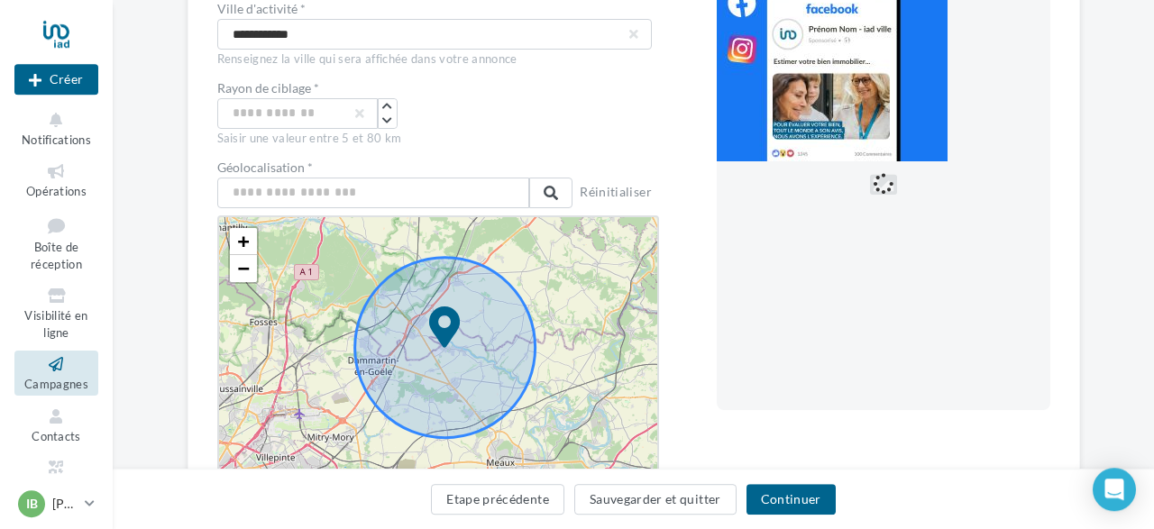
drag, startPoint x: 419, startPoint y: 344, endPoint x: 427, endPoint y: 318, distance: 27.1
click at [427, 318] on icon at bounding box center [444, 347] width 180 height 180
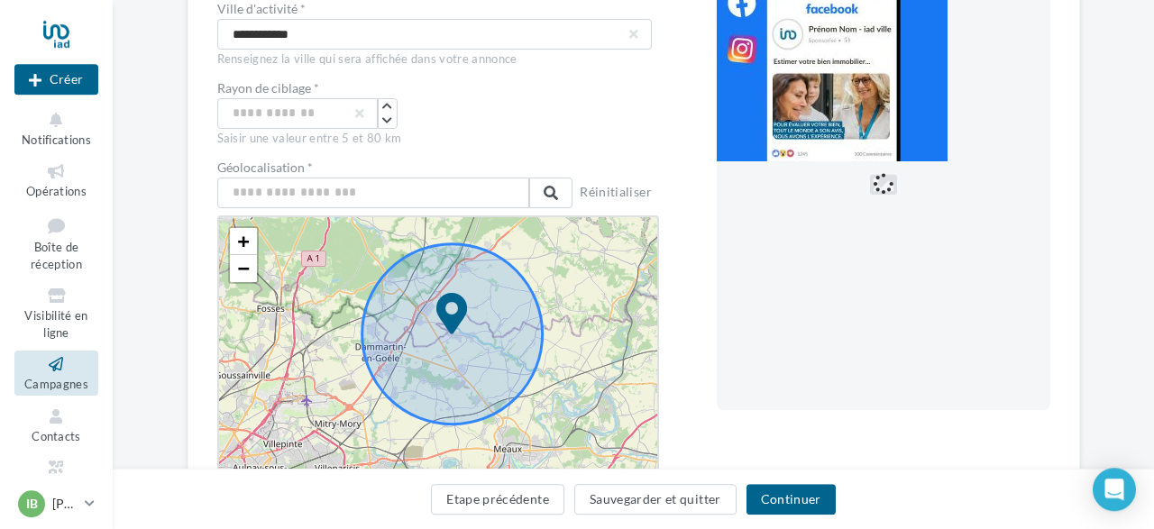
drag, startPoint x: 384, startPoint y: 372, endPoint x: 391, endPoint y: 358, distance: 15.3
click at [391, 358] on icon at bounding box center [452, 333] width 180 height 180
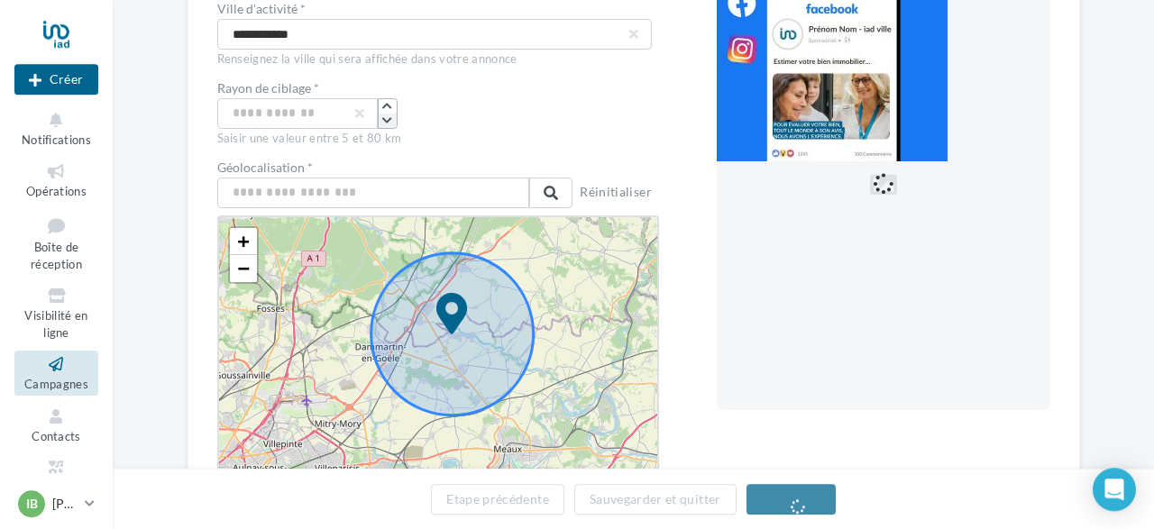
click at [389, 120] on icon "button" at bounding box center [387, 120] width 10 height 11
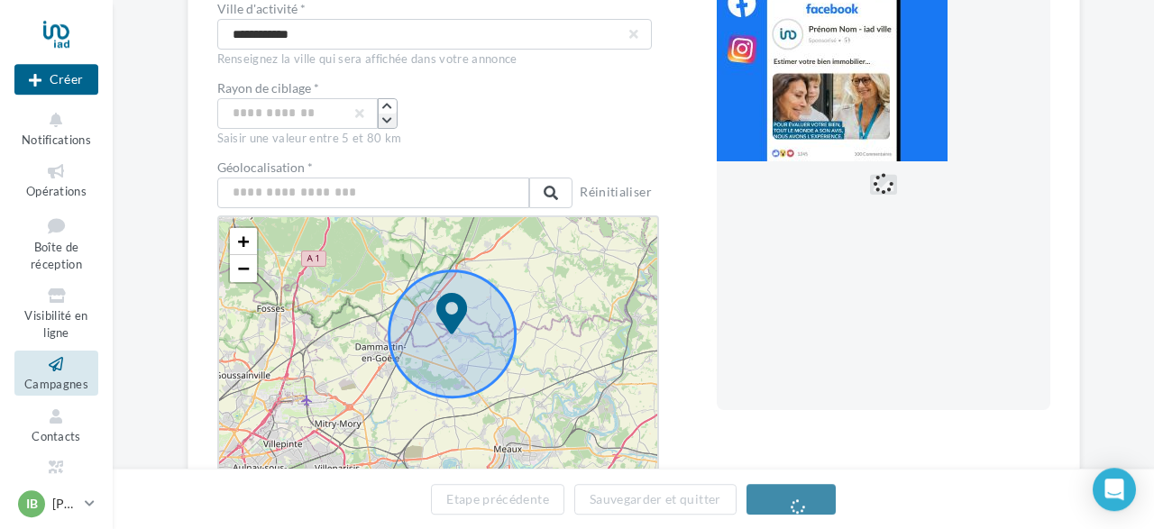
click at [389, 120] on icon "button" at bounding box center [387, 120] width 10 height 11
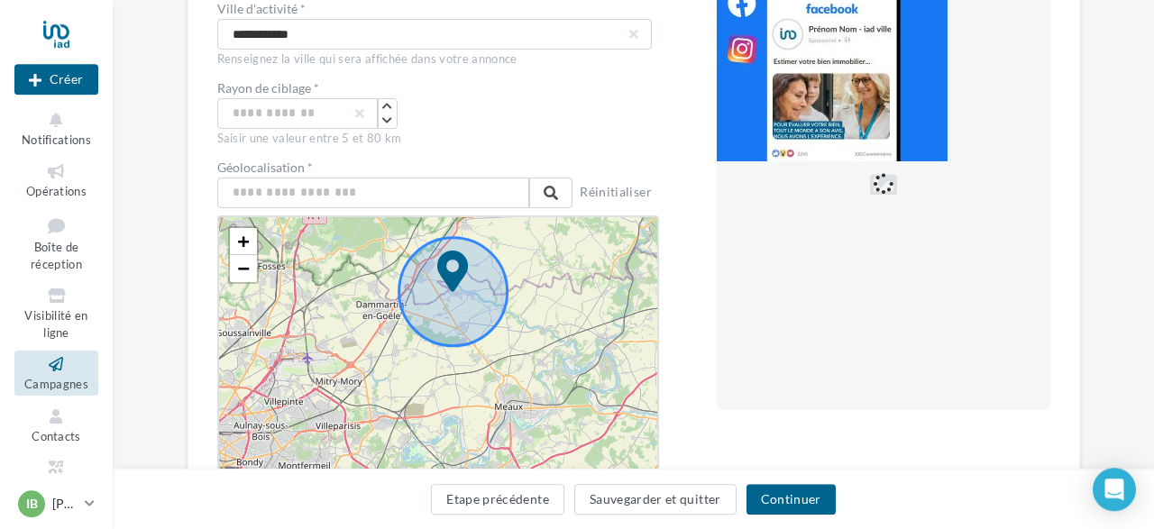
drag, startPoint x: 458, startPoint y: 337, endPoint x: 459, endPoint y: 295, distance: 42.4
click at [459, 295] on icon at bounding box center [453, 292] width 108 height 108
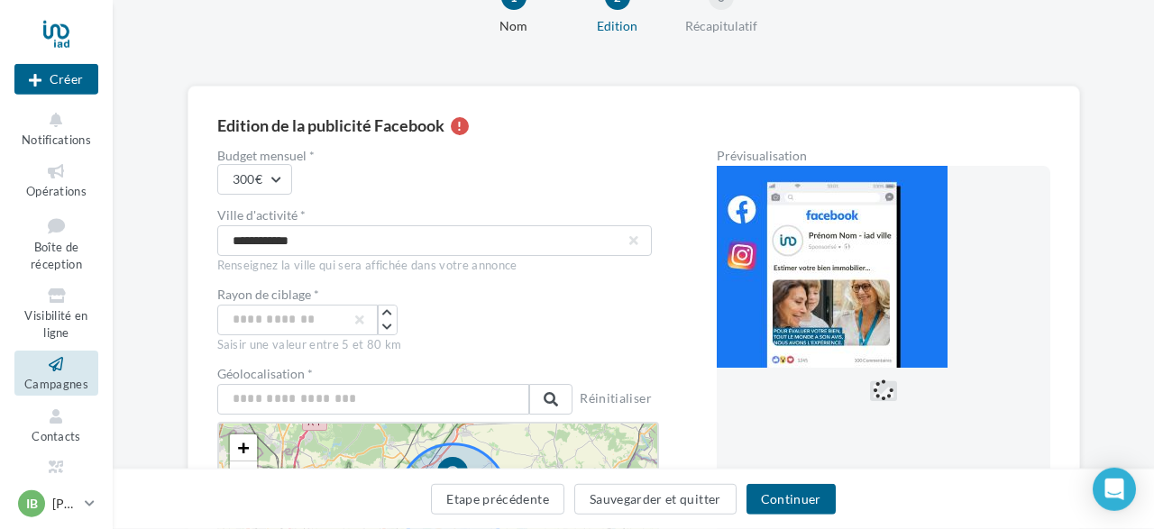
scroll to position [56, 0]
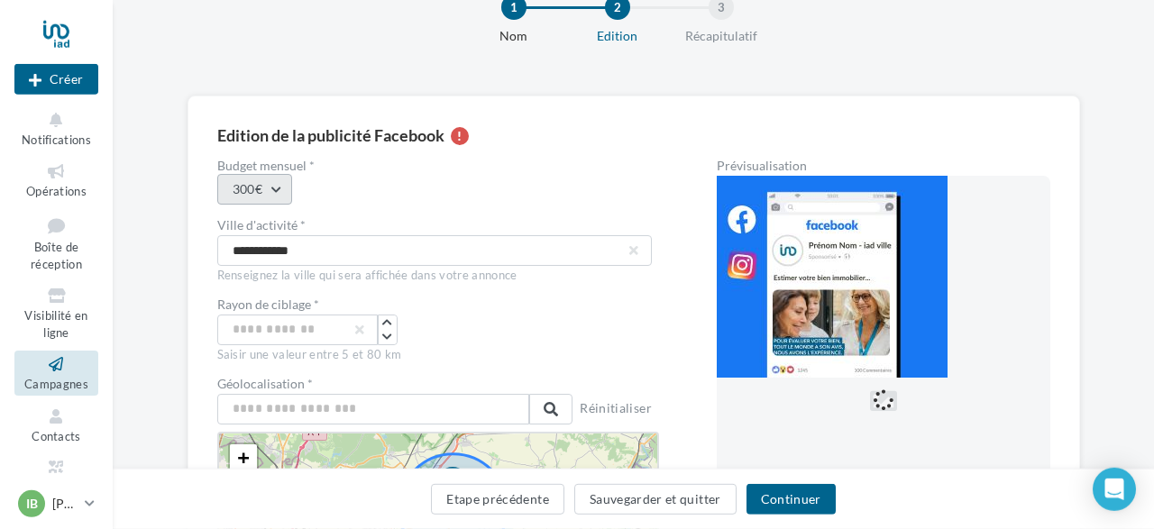
click at [280, 190] on button "300€" at bounding box center [254, 189] width 75 height 31
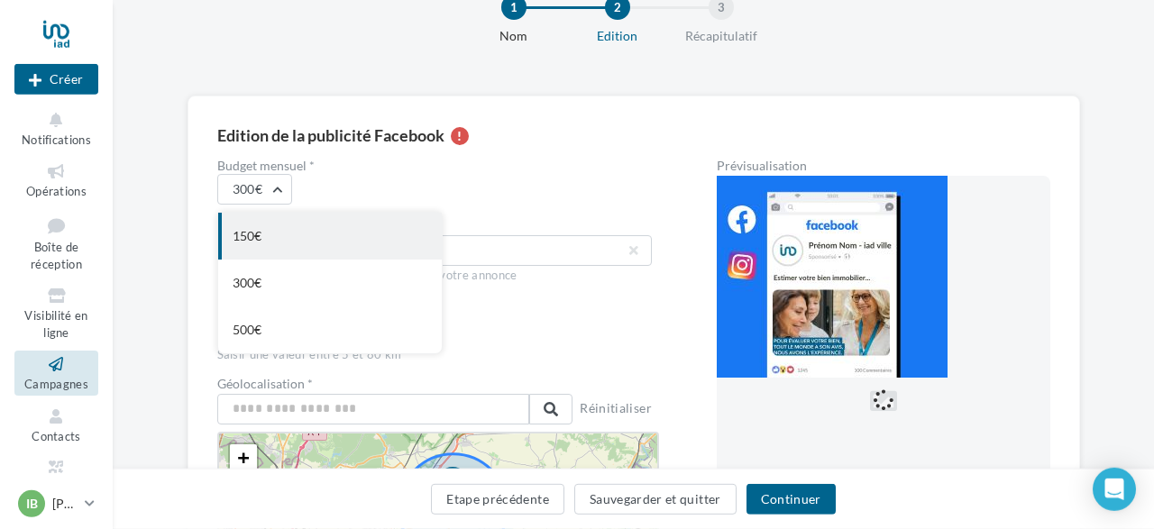
click at [269, 231] on div "150€" at bounding box center [330, 236] width 224 height 47
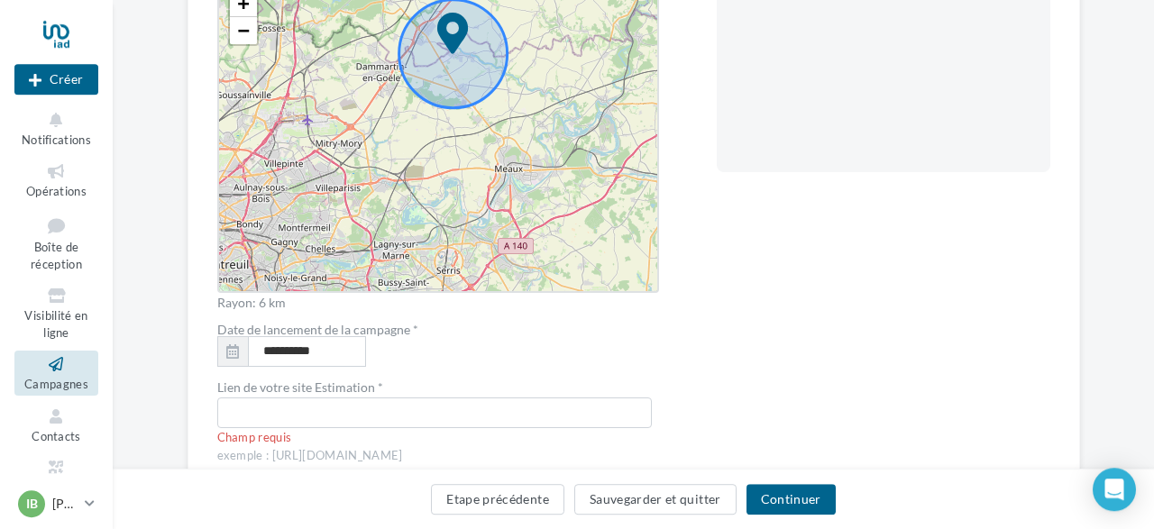
scroll to position [580, 0]
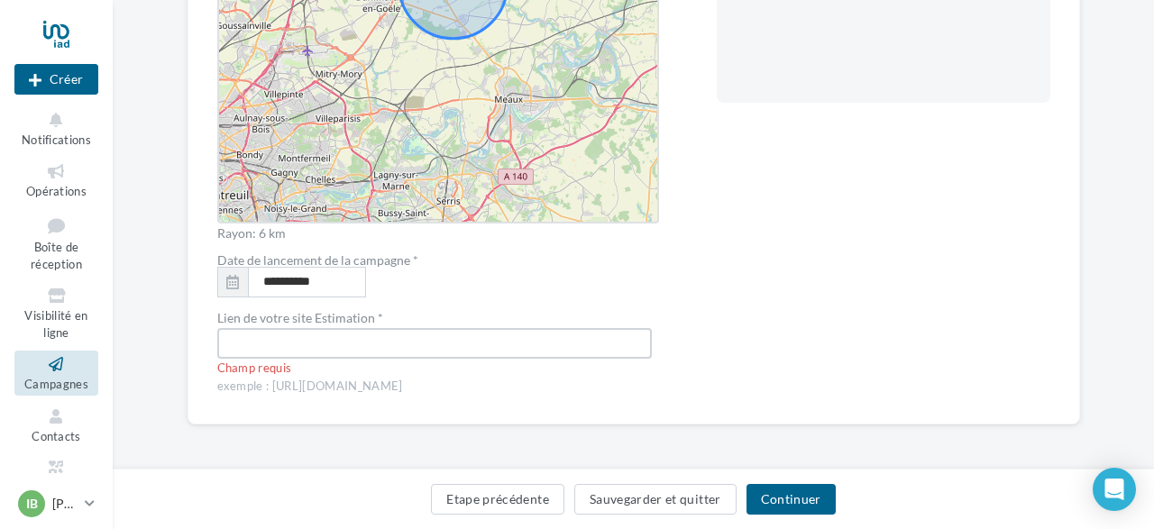
click at [270, 342] on input "text" at bounding box center [434, 343] width 435 height 31
paste input "**********"
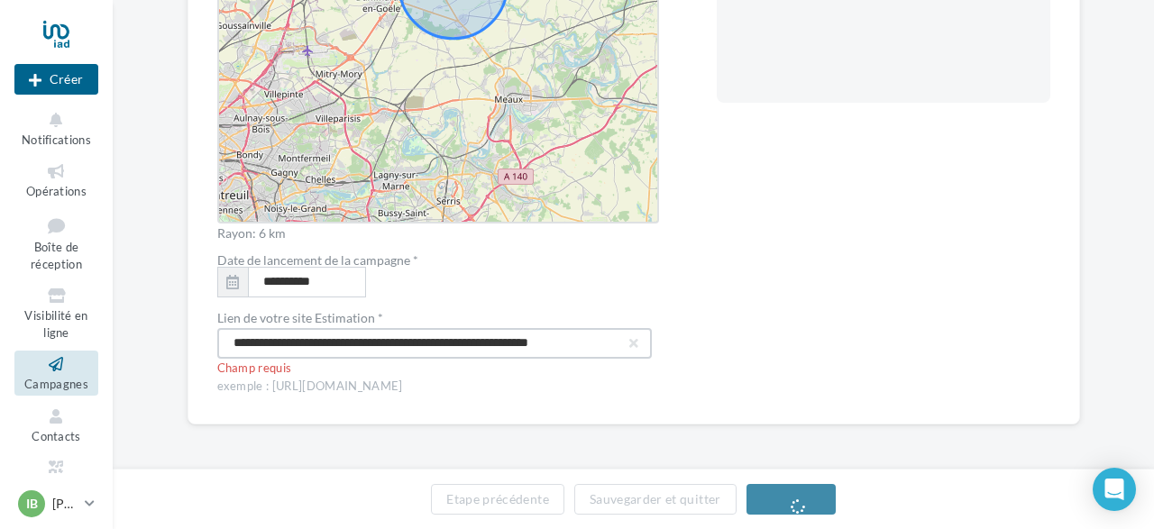
type input "**********"
click at [961, 241] on div "Prévisualisation La prévisualisation est non-contractuelle" at bounding box center [884, 15] width 334 height 759
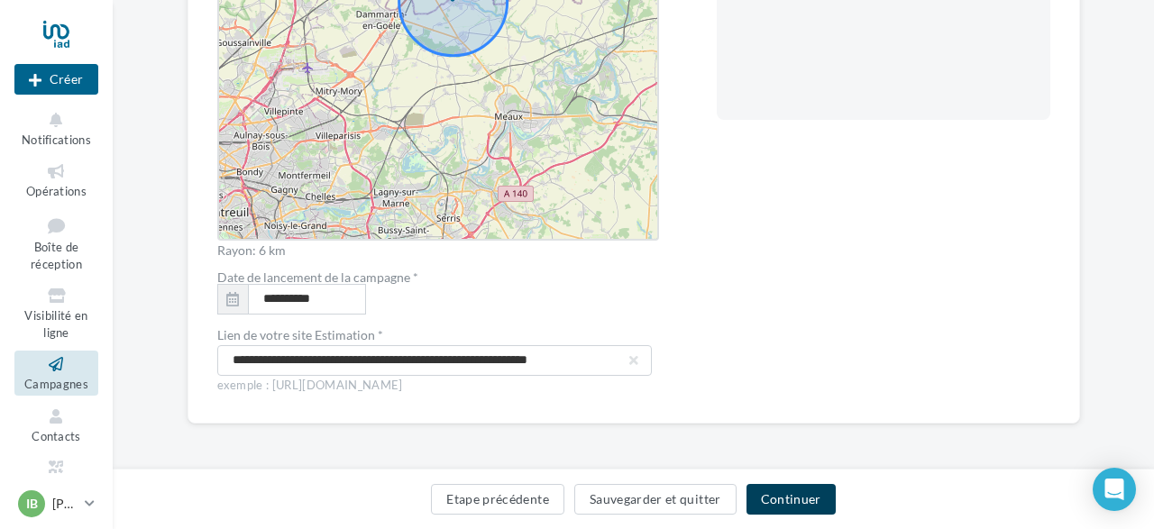
click at [794, 500] on button "Continuer" at bounding box center [791, 499] width 89 height 31
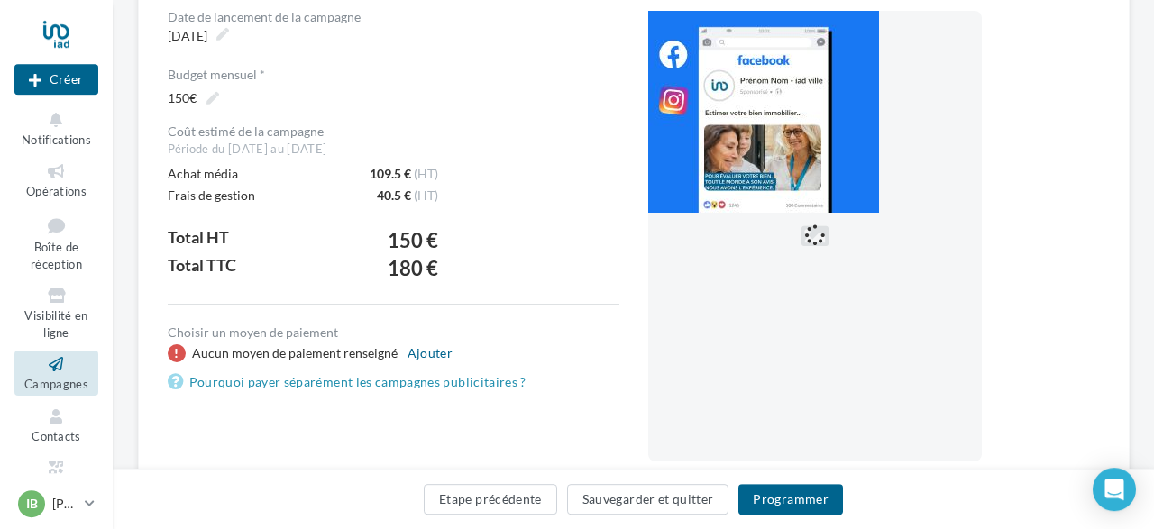
scroll to position [408, 0]
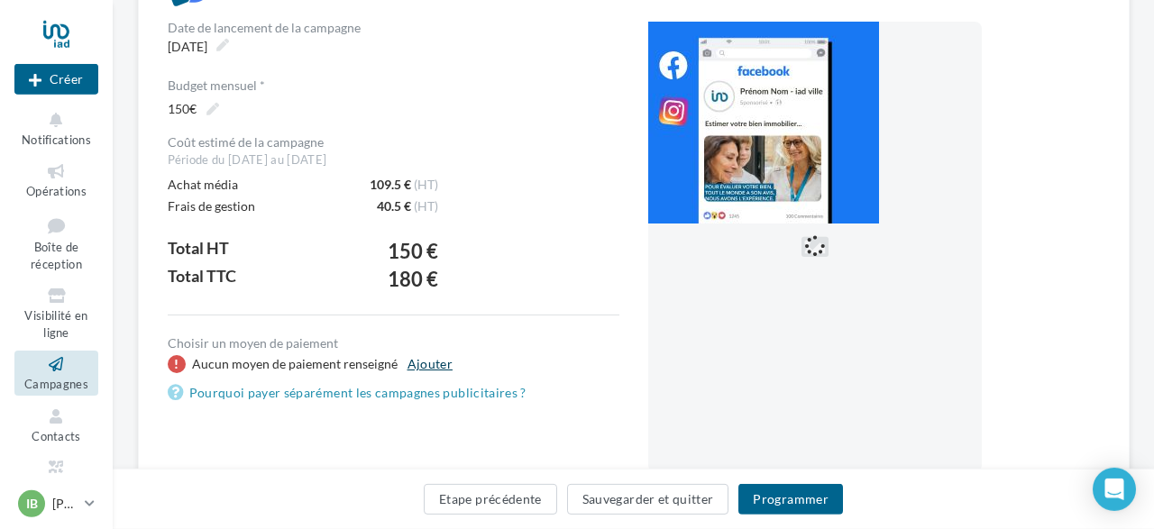
click at [426, 359] on button "Ajouter" at bounding box center [430, 364] width 60 height 22
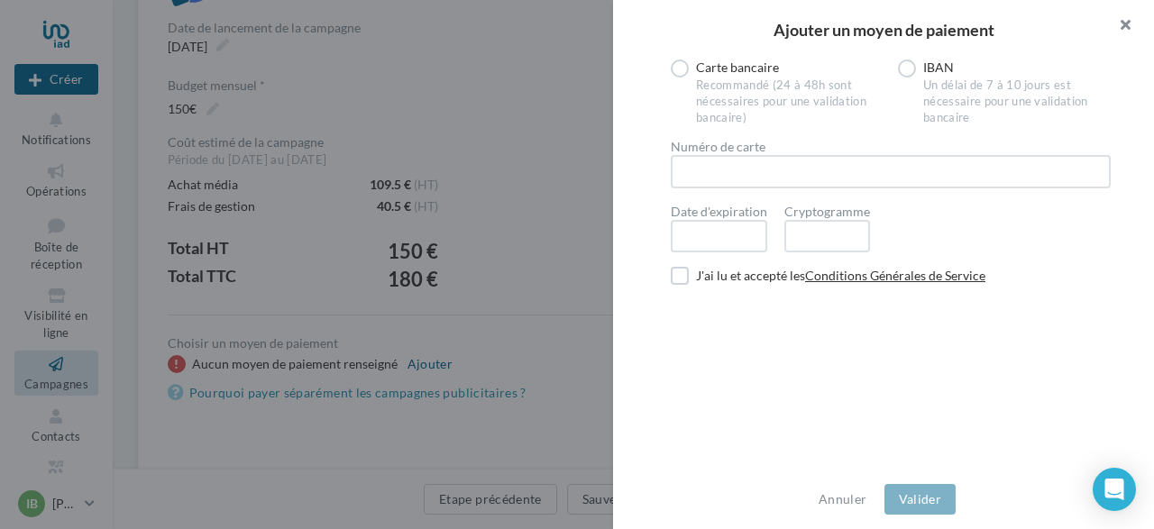
click at [1128, 23] on button "button" at bounding box center [1118, 27] width 72 height 54
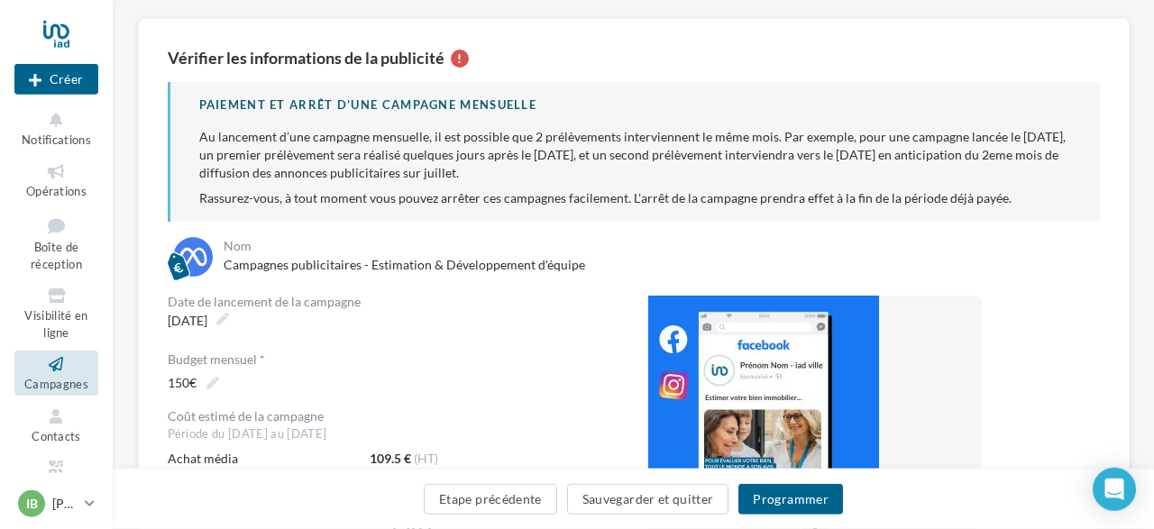
scroll to position [134, 0]
